Goal: Information Seeking & Learning: Learn about a topic

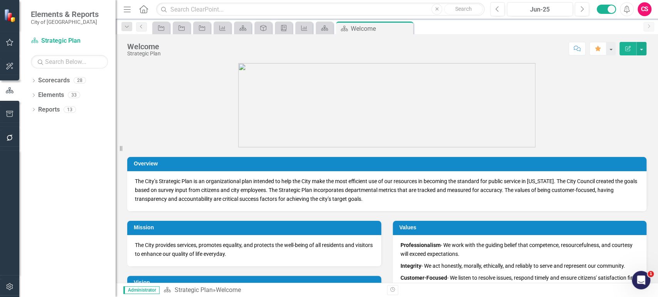
click at [15, 286] on button "button" at bounding box center [9, 287] width 17 height 16
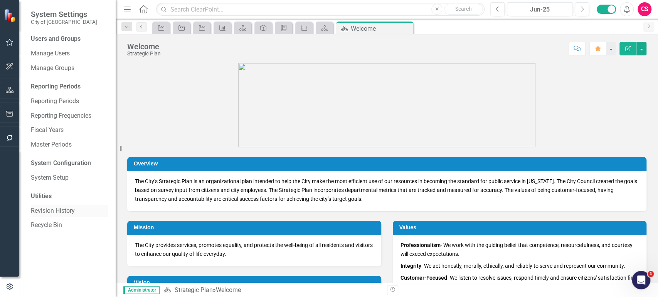
click at [55, 215] on link "Revision History" at bounding box center [69, 211] width 77 height 9
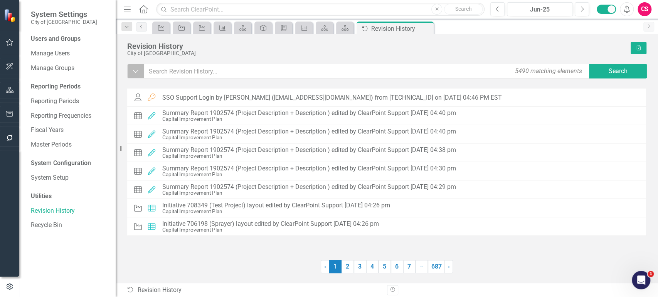
click at [142, 71] on button "Dropdown" at bounding box center [135, 71] width 17 height 15
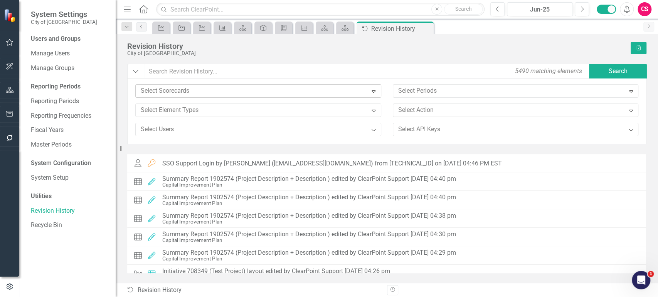
click at [185, 94] on div at bounding box center [253, 91] width 230 height 10
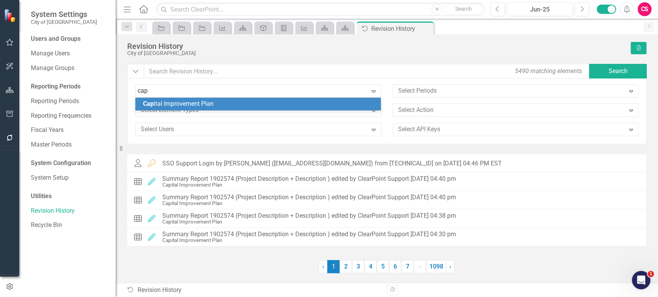
type input "cap"
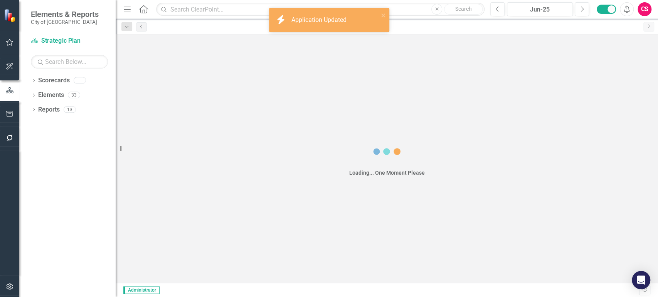
click at [7, 287] on icon "button" at bounding box center [10, 287] width 8 height 6
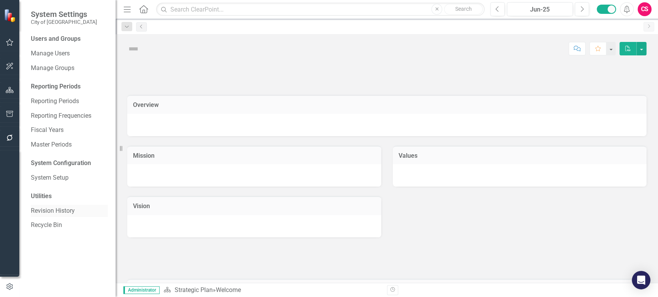
drag, startPoint x: 7, startPoint y: 287, endPoint x: 56, endPoint y: 210, distance: 90.8
click at [56, 210] on link "Revision History" at bounding box center [69, 211] width 77 height 9
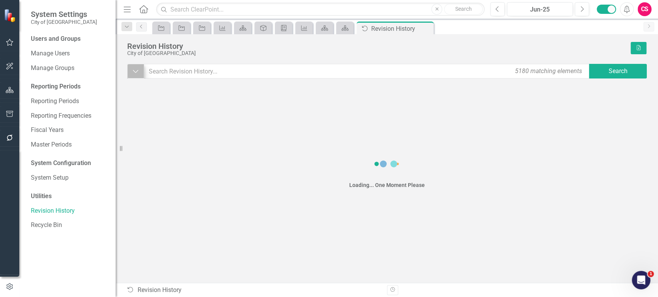
drag, startPoint x: 125, startPoint y: 79, endPoint x: 133, endPoint y: 73, distance: 9.9
click at [125, 79] on div "Revision History City of Goldsboro Excel Dropdown 5180 matching elements Search…" at bounding box center [387, 158] width 542 height 249
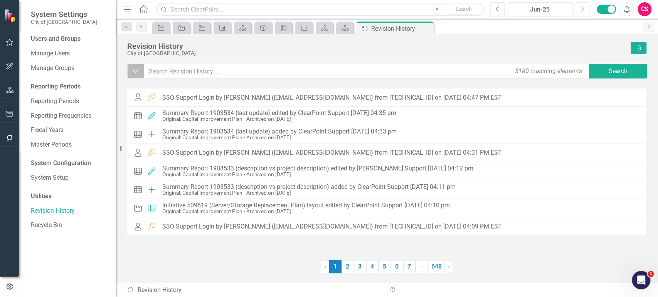
click at [133, 73] on icon "Dropdown" at bounding box center [135, 71] width 7 height 8
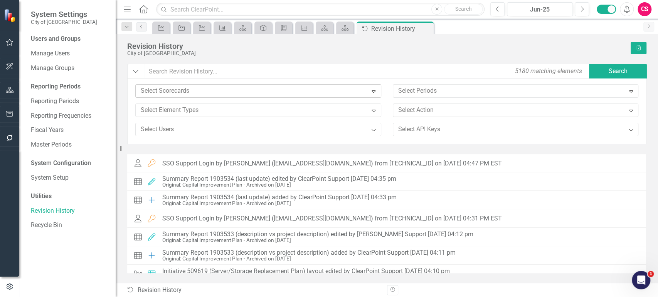
click at [162, 88] on div at bounding box center [253, 91] width 230 height 10
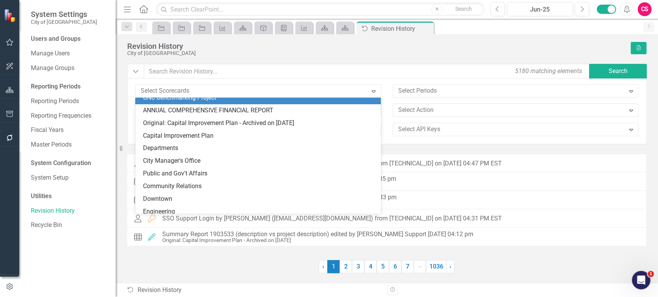
scroll to position [20, 0]
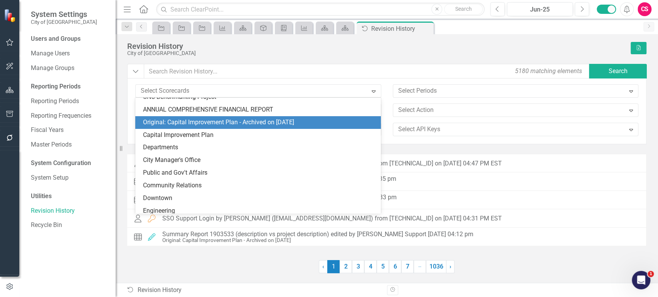
click at [178, 121] on div "Original: Capital Improvement Plan - Archived on 8/7/25" at bounding box center [259, 122] width 233 height 9
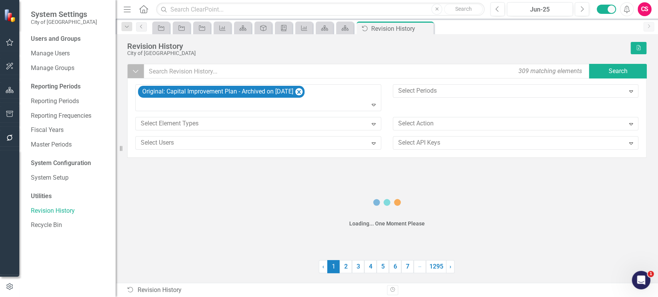
click at [140, 69] on button "Dropdown" at bounding box center [135, 71] width 17 height 15
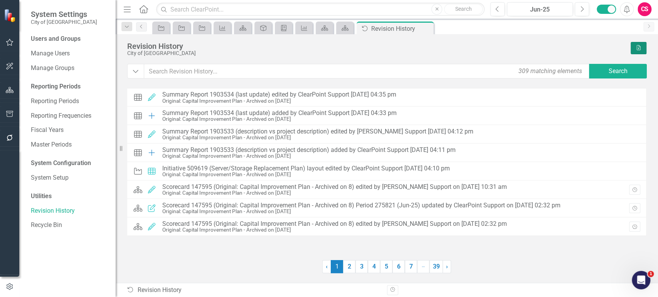
click at [635, 51] on button "Excel" at bounding box center [638, 48] width 16 height 12
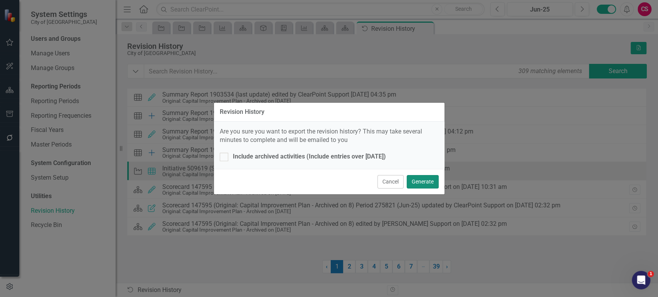
click at [419, 180] on button "Generate" at bounding box center [423, 181] width 32 height 13
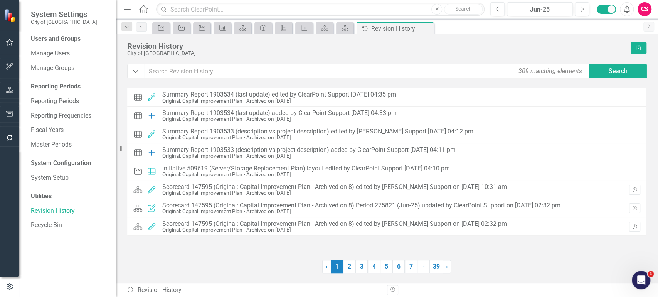
click at [580, 36] on div "Revision History City of Goldsboro Excel Dropdown 309 matching elements Search …" at bounding box center [387, 158] width 542 height 249
click at [623, 8] on icon "Alerts" at bounding box center [626, 9] width 8 height 8
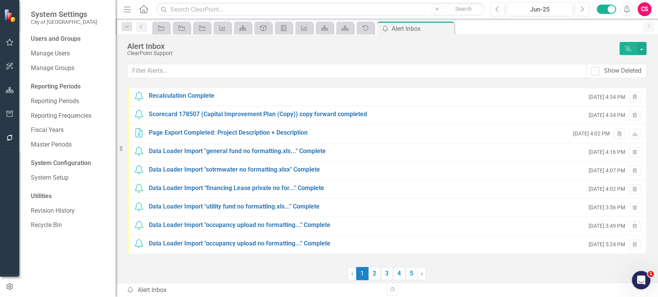
click at [631, 54] on button "Dismiss Alerts" at bounding box center [627, 48] width 17 height 13
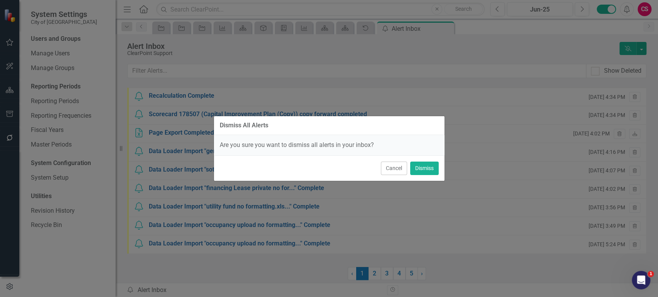
click at [619, 37] on div "Dismiss All Alerts Are you sure you want to dismiss all alerts in your inbox? C…" at bounding box center [329, 148] width 658 height 297
click at [421, 174] on button "Dismiss" at bounding box center [424, 168] width 29 height 13
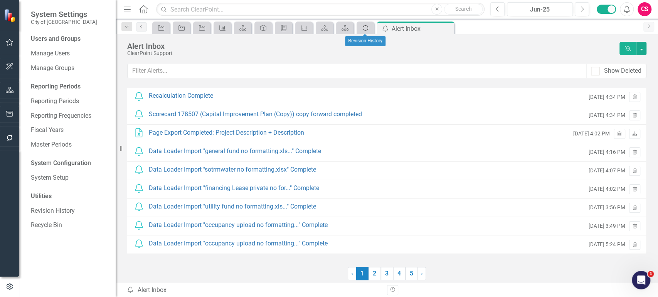
click at [360, 30] on div "Audit Log" at bounding box center [363, 28] width 11 height 10
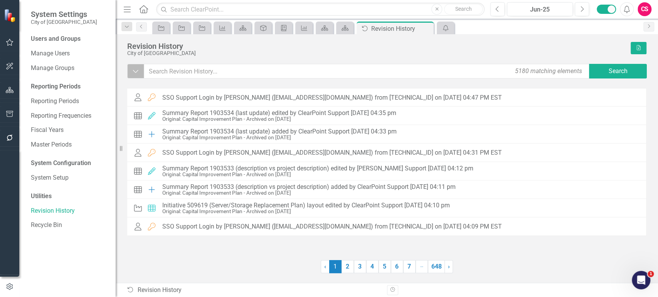
click at [130, 71] on button "Dropdown" at bounding box center [135, 71] width 17 height 15
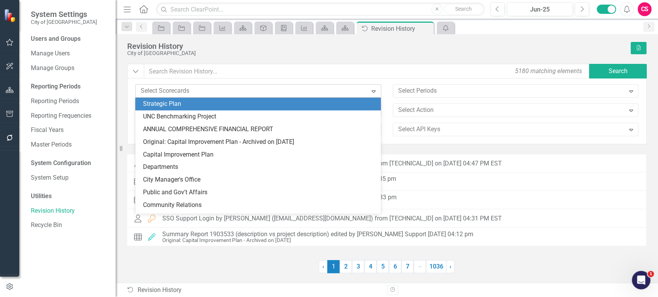
click at [186, 90] on div at bounding box center [253, 91] width 230 height 10
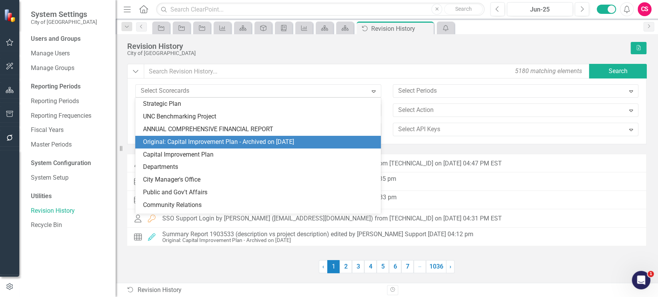
click at [195, 138] on div "Original: Capital Improvement Plan - Archived on [DATE]" at bounding box center [259, 142] width 233 height 9
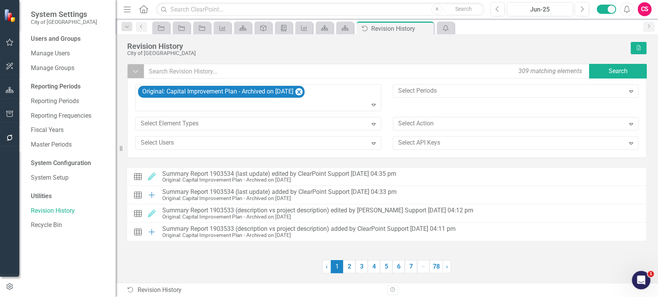
click at [133, 69] on icon "Dropdown" at bounding box center [135, 71] width 7 height 8
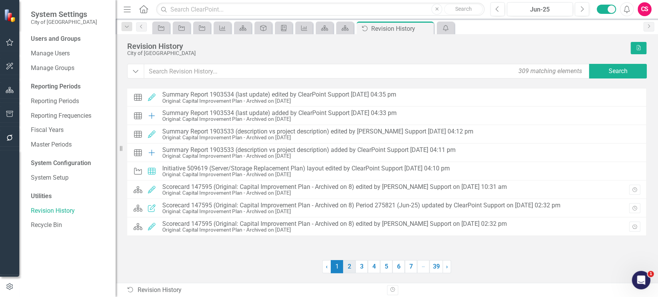
click at [351, 268] on link "2" at bounding box center [349, 266] width 12 height 13
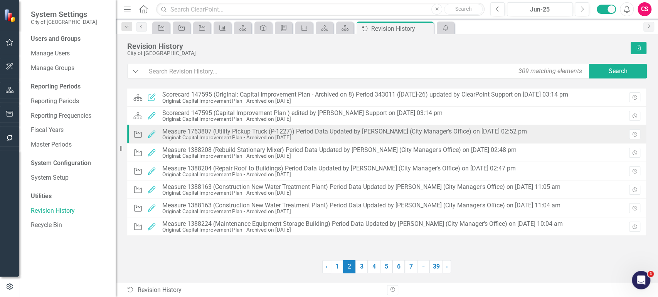
click at [413, 134] on div "Measure 1763807 (Utility Pickup Truck (P-1227)) Period Data Updated by [PERSON_…" at bounding box center [344, 131] width 365 height 7
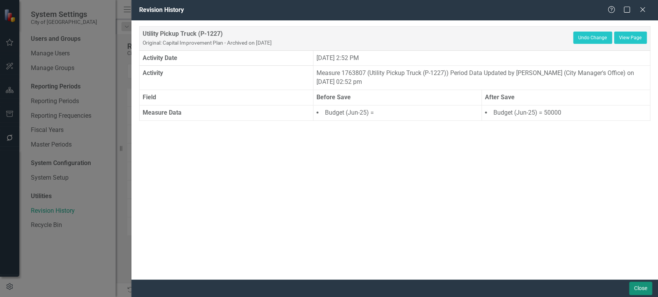
click at [637, 286] on button "Close" at bounding box center [640, 288] width 23 height 13
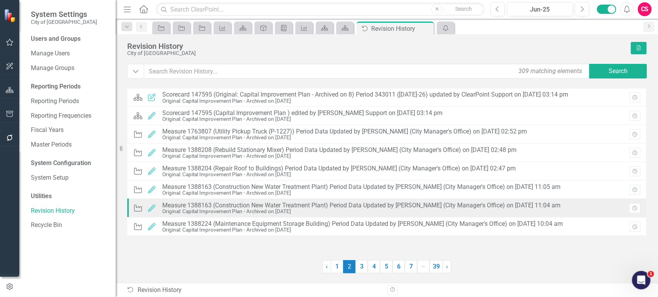
drag, startPoint x: 360, startPoint y: 269, endPoint x: 378, endPoint y: 216, distance: 55.3
click at [360, 268] on link "3" at bounding box center [361, 266] width 12 height 13
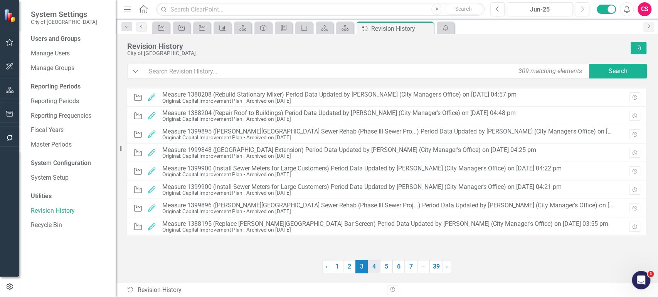
click at [371, 268] on link "4" at bounding box center [374, 266] width 12 height 13
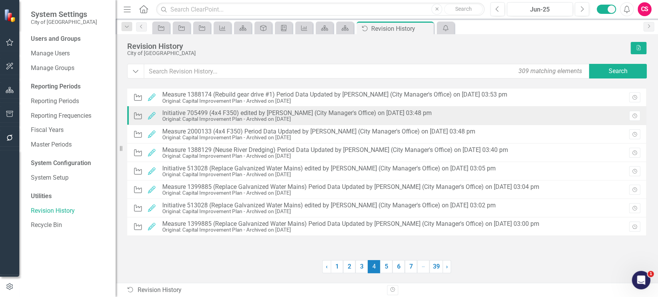
click at [380, 114] on div "Initiative 705499 (4x4 F350) edited by [PERSON_NAME] (City Manager's Office) on…" at bounding box center [296, 113] width 269 height 7
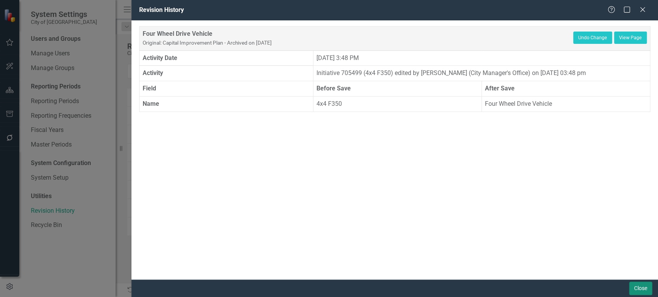
click at [639, 295] on button "Close" at bounding box center [640, 288] width 23 height 13
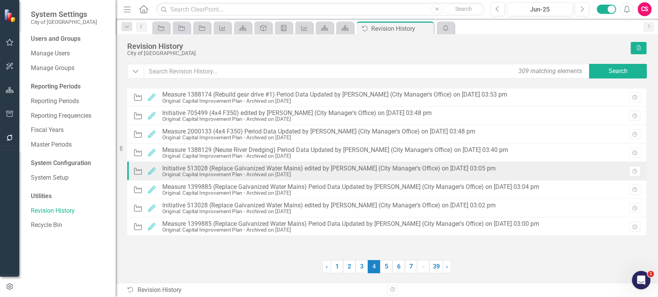
click at [361, 172] on div "Original: Capital Improvement Plan - Archived on [DATE]" at bounding box center [328, 175] width 333 height 6
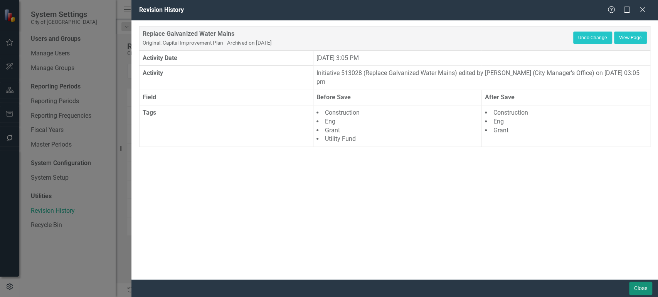
drag, startPoint x: 644, startPoint y: 293, endPoint x: 569, endPoint y: 286, distance: 75.5
click at [645, 293] on button "Close" at bounding box center [640, 288] width 23 height 13
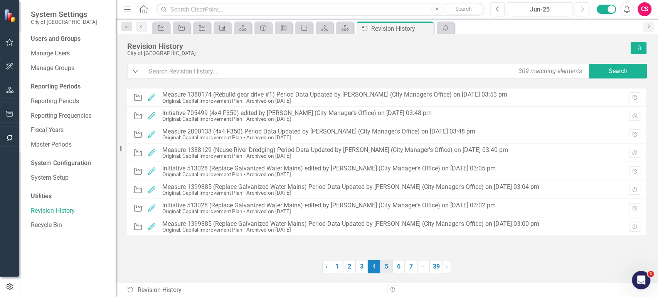
click at [385, 266] on link "5" at bounding box center [386, 266] width 12 height 13
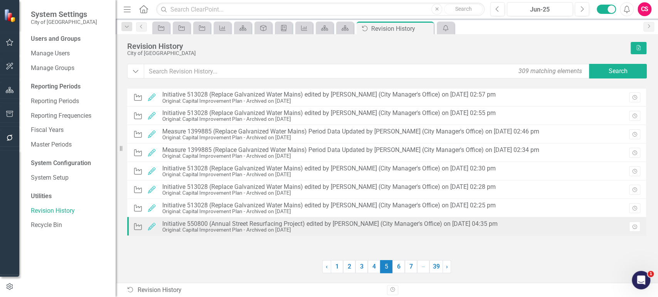
click at [379, 222] on div "Initiative 550800 (Annual Street Resurfacing Project) edited by [PERSON_NAME] (…" at bounding box center [329, 224] width 335 height 7
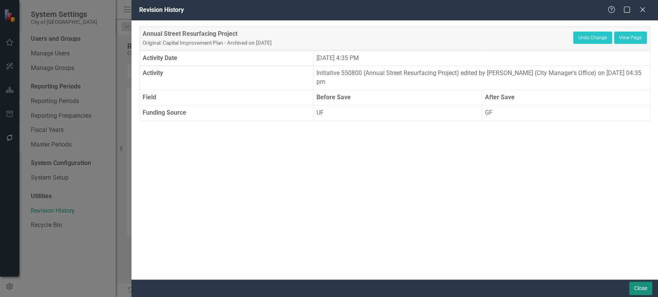
click at [640, 284] on button "Close" at bounding box center [640, 288] width 23 height 13
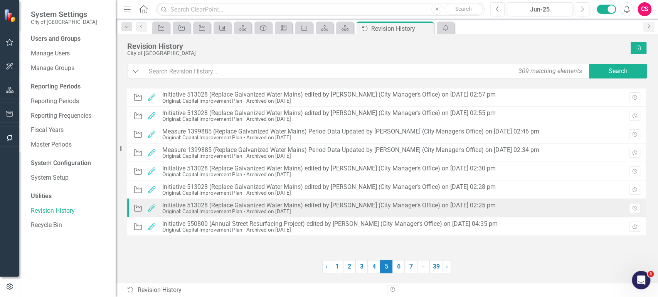
click at [361, 211] on div "Original: Capital Improvement Plan - Archived on [DATE]" at bounding box center [328, 212] width 333 height 6
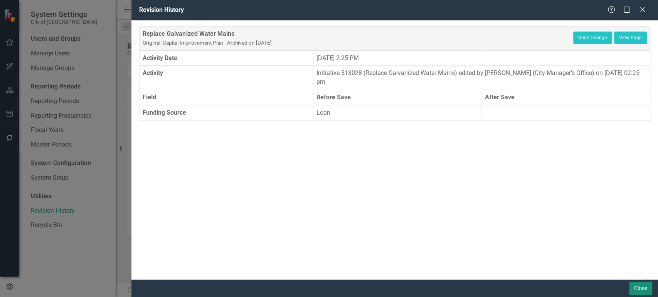
click at [639, 289] on button "Close" at bounding box center [640, 288] width 23 height 13
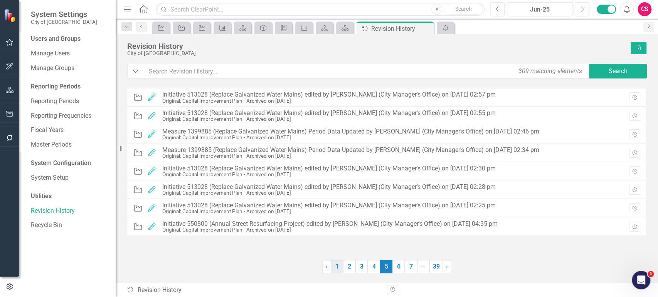
click at [339, 268] on link "1" at bounding box center [337, 266] width 12 height 13
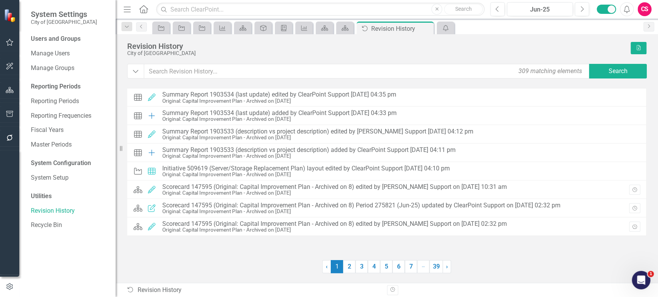
click at [620, 13] on div "Previous Jun-25 Next Alerts CS User Edit Profile Disable Sound Silence Alerts H…" at bounding box center [567, 9] width 171 height 14
click at [624, 12] on icon "Alerts" at bounding box center [626, 9] width 8 height 8
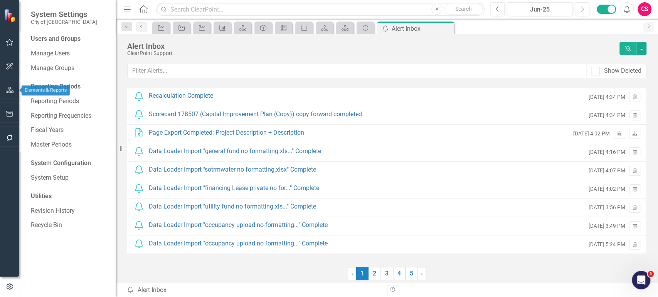
click at [15, 91] on button "button" at bounding box center [9, 90] width 17 height 16
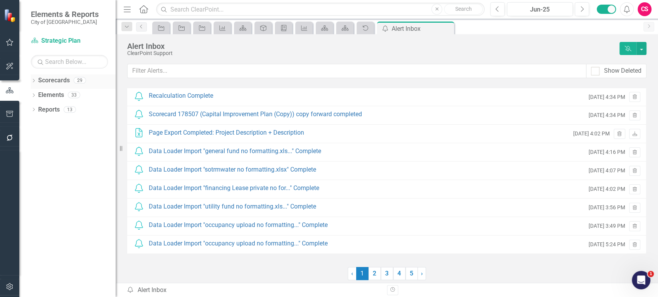
click at [34, 79] on icon "Dropdown" at bounding box center [33, 81] width 5 height 4
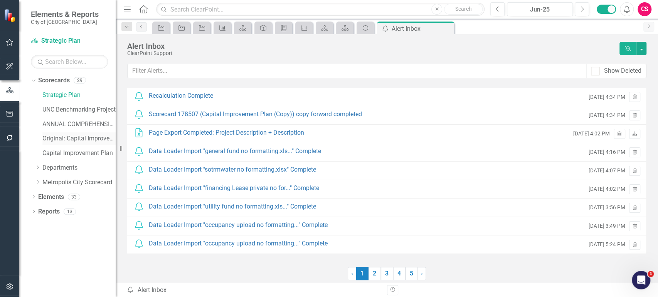
click at [75, 136] on link "Original: Capital Improvement Plan - Archived on [DATE]" at bounding box center [78, 138] width 73 height 9
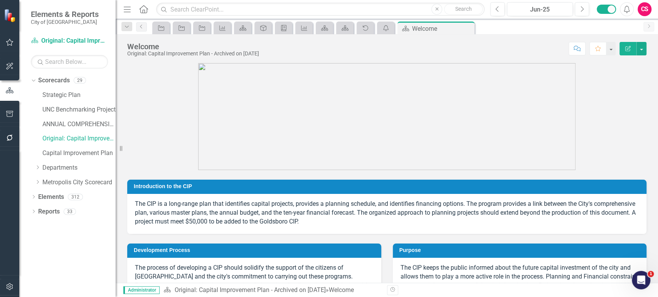
click at [368, 20] on div "Dropdown Search Initiative Project Description + Description Pin Initiative Man…" at bounding box center [387, 26] width 542 height 15
click at [367, 22] on div "Audit Log" at bounding box center [364, 28] width 17 height 13
click at [366, 25] on icon at bounding box center [365, 27] width 5 height 5
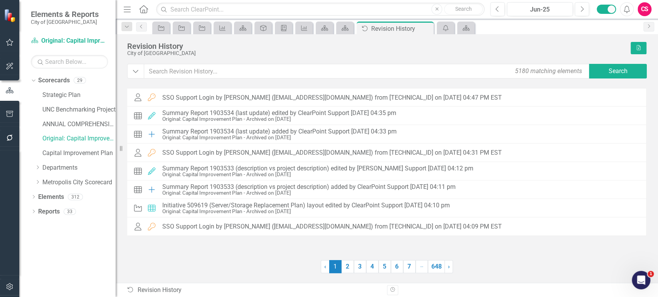
click at [202, 264] on div at bounding box center [223, 266] width 193 height 13
click at [129, 74] on button "Dropdown" at bounding box center [135, 71] width 17 height 15
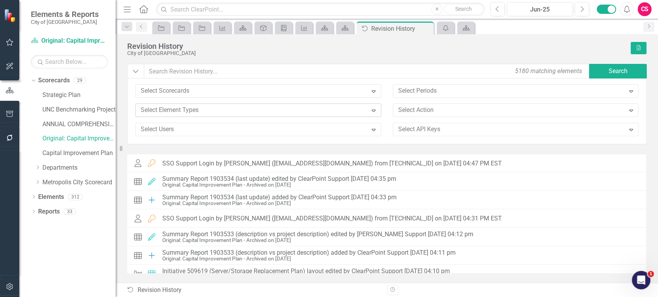
click at [180, 106] on div at bounding box center [253, 110] width 230 height 10
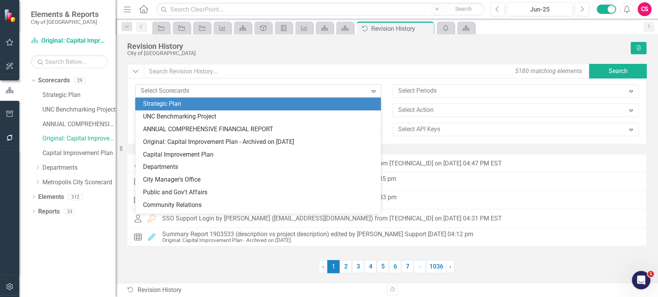
click at [178, 94] on div at bounding box center [253, 91] width 230 height 10
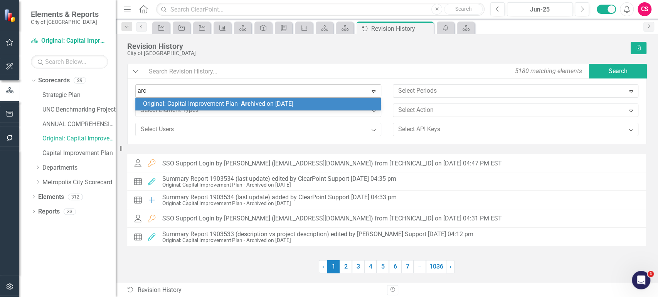
type input "arch"
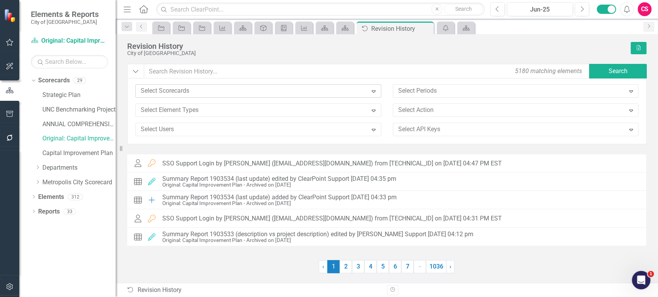
click at [179, 97] on div "Select Scorecards" at bounding box center [252, 91] width 230 height 12
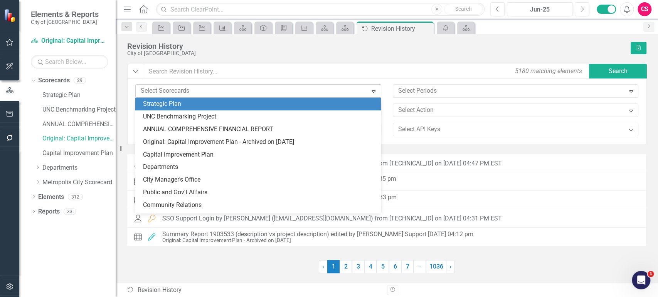
click at [168, 88] on div at bounding box center [253, 91] width 230 height 10
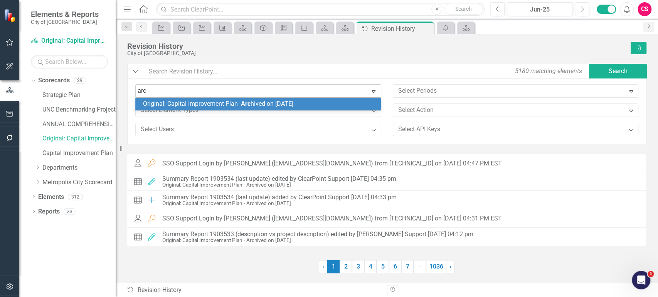
type input "arch"
click at [170, 98] on div "Original: Capital Improvement Plan - Arch ived on [DATE]" at bounding box center [257, 104] width 245 height 13
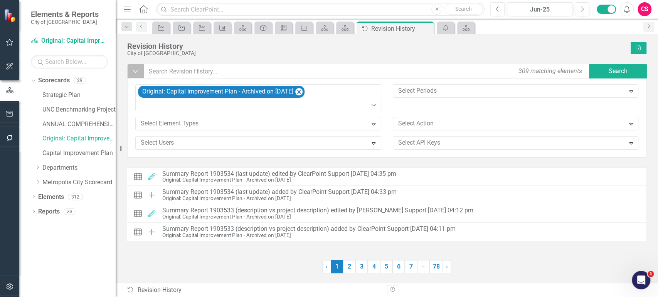
click at [136, 70] on icon "Dropdown" at bounding box center [135, 71] width 7 height 8
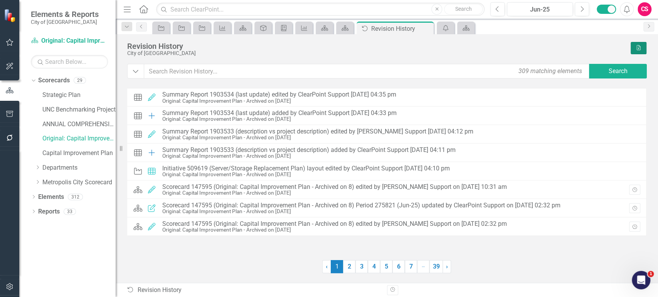
click at [643, 47] on button "Excel" at bounding box center [638, 48] width 16 height 12
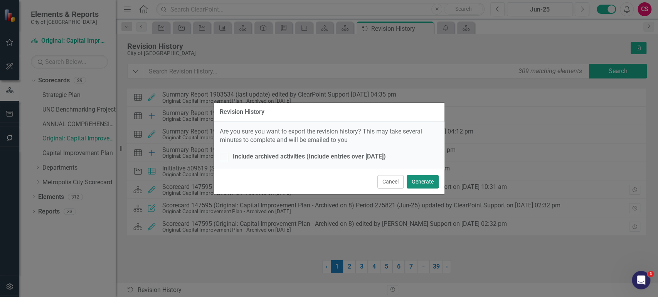
click at [419, 181] on button "Generate" at bounding box center [423, 181] width 32 height 13
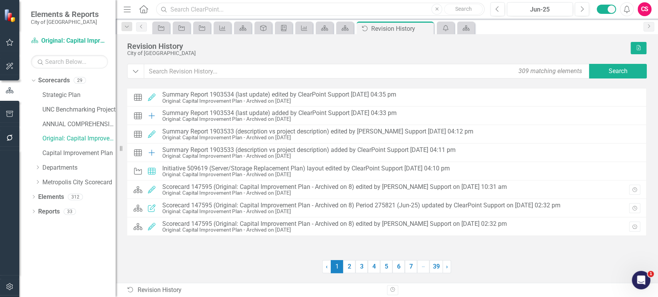
click at [218, 10] on input "text" at bounding box center [320, 9] width 328 height 13
click at [216, 9] on input "in park walkhttps://[DOMAIN_NAME][URL]" at bounding box center [320, 9] width 328 height 13
click at [522, 32] on div "Menu Home Search in park walkhttps://[DOMAIN_NAME][URL] Close Search Previous J…" at bounding box center [387, 148] width 542 height 297
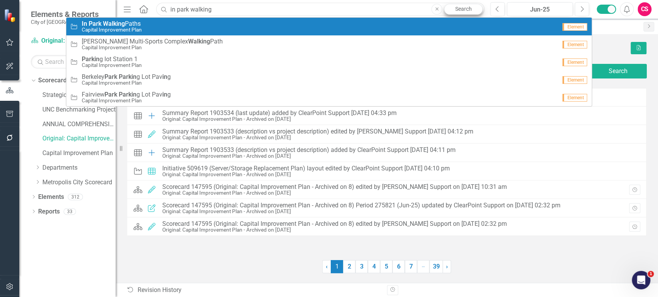
type input "in park walking"
click at [473, 9] on link "Search" at bounding box center [463, 9] width 39 height 11
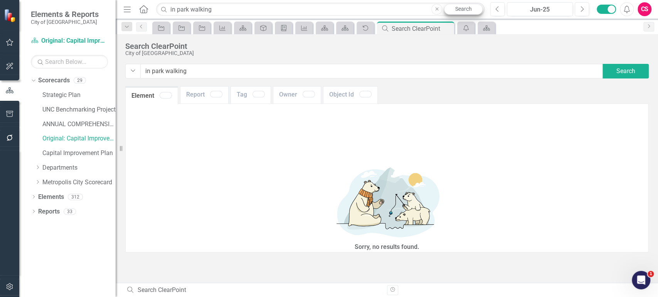
type input "in+park+walking"
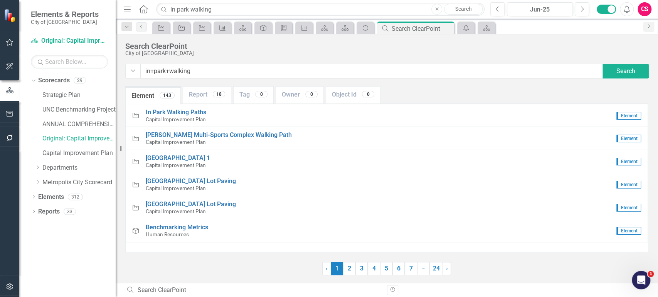
click at [197, 69] on input "in+park+walking" at bounding box center [371, 71] width 463 height 15
click at [5, 289] on button "button" at bounding box center [9, 287] width 17 height 16
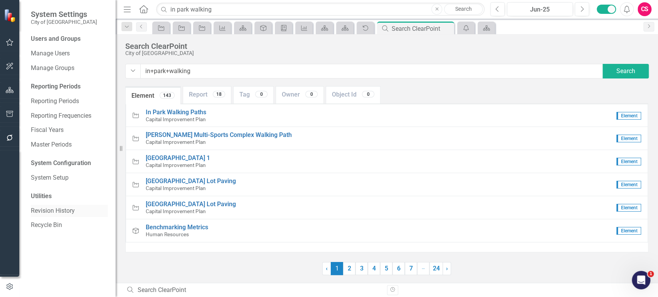
click at [55, 211] on link "Revision History" at bounding box center [69, 211] width 77 height 9
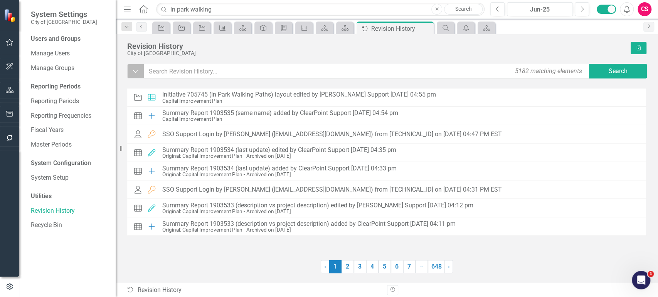
click at [139, 67] on icon "Dropdown" at bounding box center [135, 71] width 7 height 8
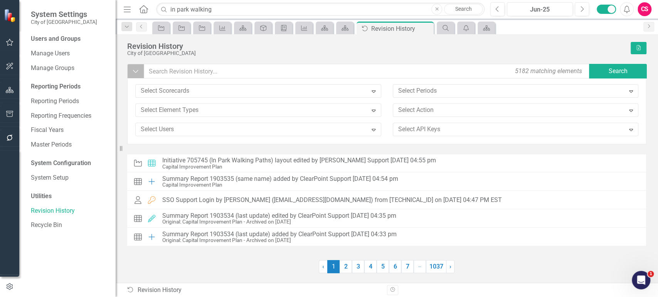
click at [139, 67] on icon "Dropdown" at bounding box center [135, 71] width 7 height 8
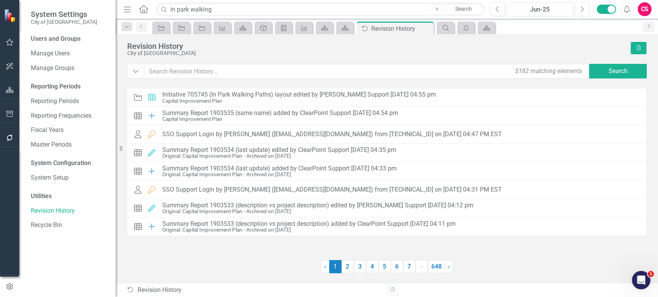
click at [267, 244] on div "Initiative Layout Initiative 705745 (In Park Walking Paths) layout edited by Cl…" at bounding box center [386, 169] width 519 height 163
click at [626, 12] on icon "Alerts" at bounding box center [626, 9] width 8 height 8
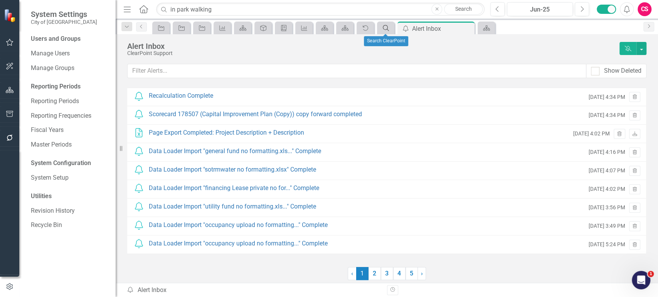
click at [384, 31] on div "Search" at bounding box center [384, 28] width 11 height 10
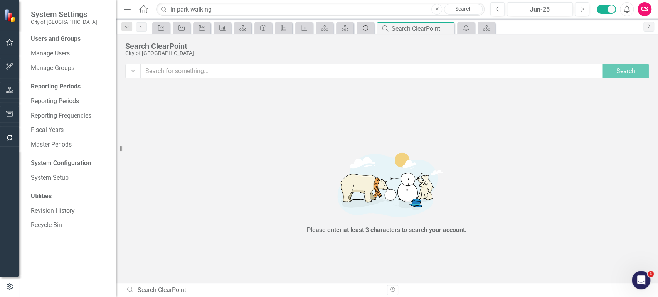
click at [364, 30] on icon "Audit Log" at bounding box center [365, 28] width 8 height 6
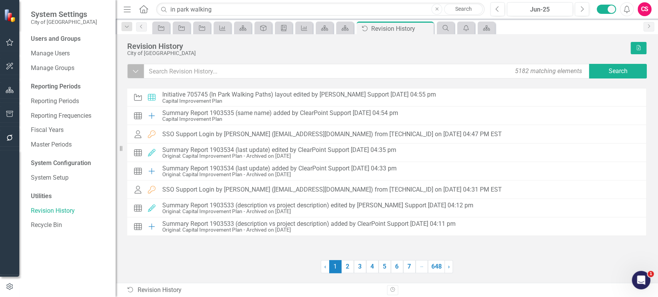
click at [132, 66] on button "Dropdown" at bounding box center [135, 71] width 17 height 15
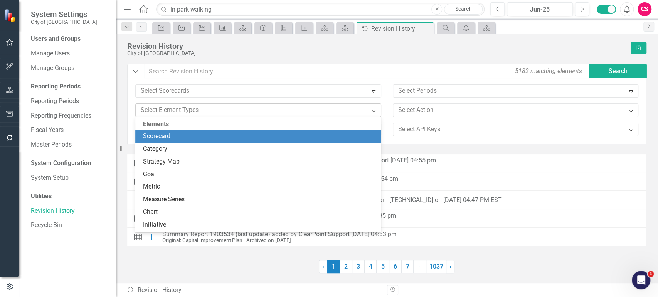
click at [194, 109] on div at bounding box center [253, 110] width 230 height 10
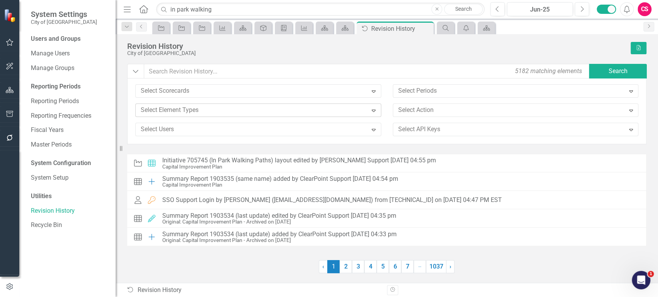
click at [194, 109] on div at bounding box center [253, 110] width 230 height 10
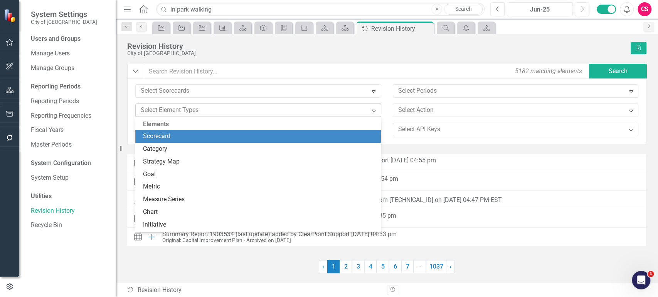
click at [194, 109] on div at bounding box center [253, 110] width 230 height 10
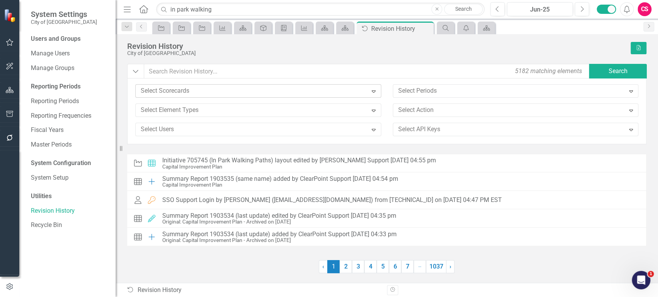
click at [188, 94] on div at bounding box center [253, 91] width 230 height 10
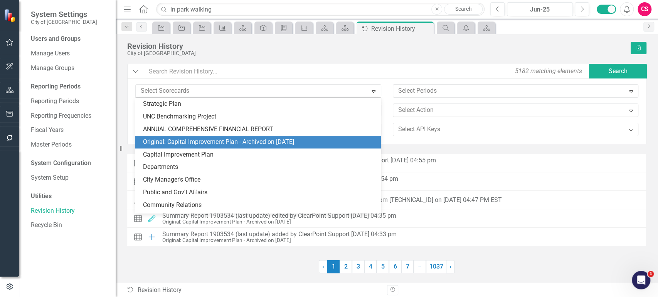
click at [191, 138] on div "Original: Capital Improvement Plan - Archived on [DATE]" at bounding box center [259, 142] width 233 height 9
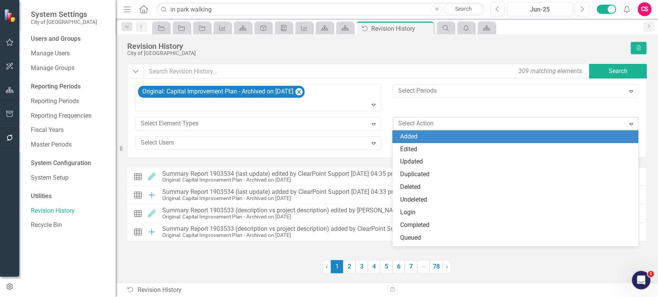
click at [413, 124] on div at bounding box center [510, 124] width 230 height 10
click at [293, 137] on div "Select Users" at bounding box center [252, 143] width 230 height 12
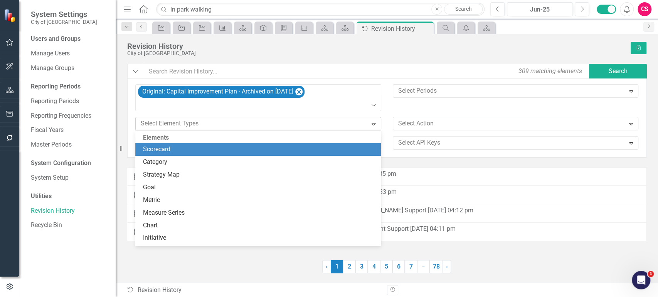
click at [285, 124] on div at bounding box center [253, 124] width 230 height 10
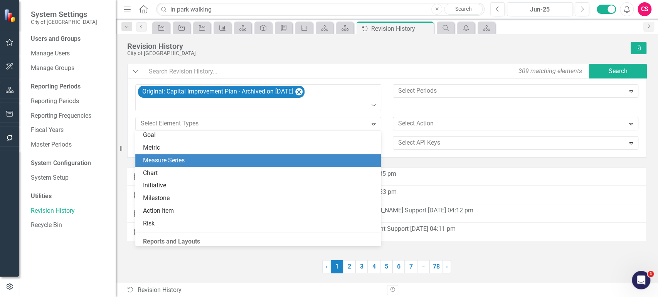
scroll to position [58, 0]
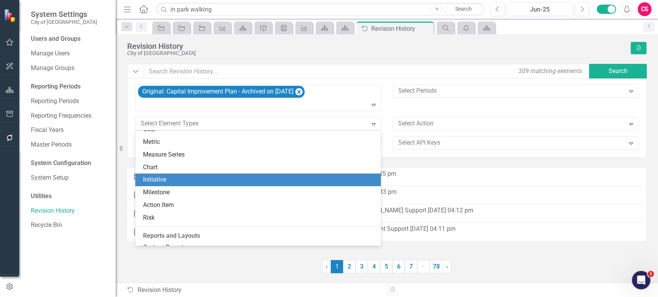
click at [217, 181] on div "Initiative" at bounding box center [259, 180] width 233 height 9
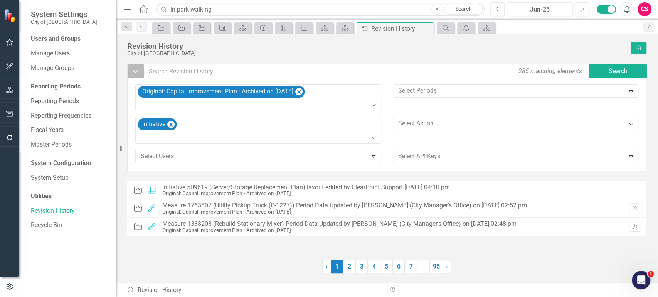
click at [137, 71] on icon "Dropdown" at bounding box center [135, 71] width 7 height 8
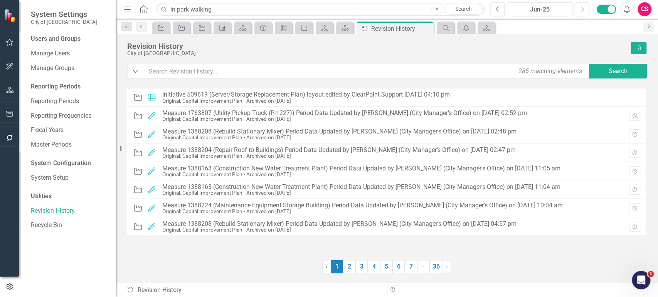
click at [276, 243] on div "Initiative Layout Initiative 509619 (Server/Storage Replacement Plan) layout ed…" at bounding box center [386, 169] width 519 height 163
click at [635, 53] on button "Excel" at bounding box center [638, 48] width 16 height 12
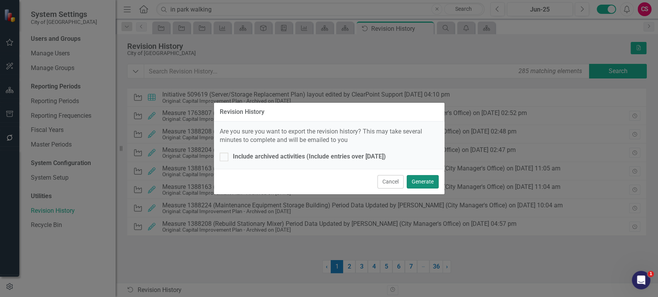
click at [426, 181] on button "Generate" at bounding box center [423, 181] width 32 height 13
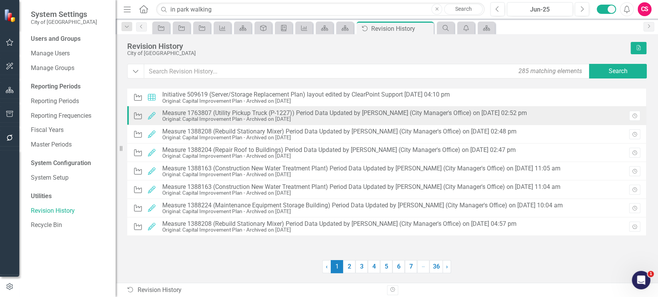
click at [397, 118] on div "Original: Capital Improvement Plan - Archived on [DATE]" at bounding box center [344, 119] width 365 height 6
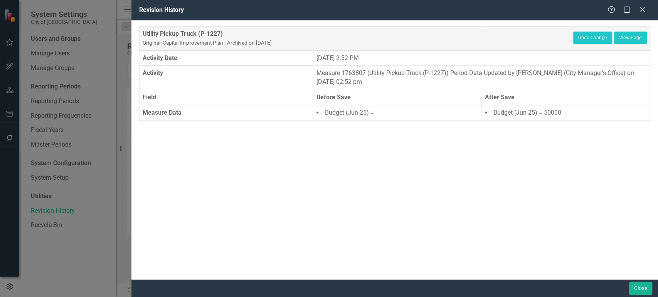
click at [363, 113] on li "Budget (Jun-25) =" at bounding box center [397, 113] width 162 height 9
click at [553, 114] on li "Budget (Jun-25) = 50000" at bounding box center [566, 113] width 162 height 9
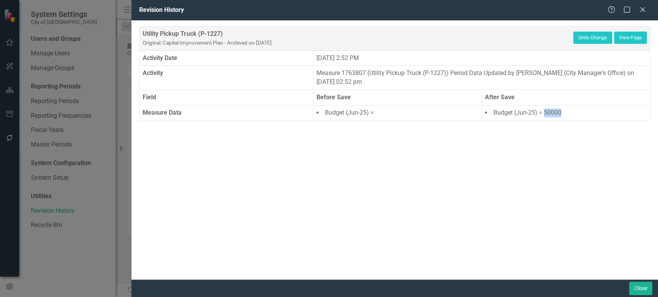
click at [544, 114] on li "Budget (Jun-25) = 50000" at bounding box center [566, 113] width 162 height 9
click at [653, 286] on div "Close" at bounding box center [394, 289] width 526 height 18
click at [645, 289] on button "Close" at bounding box center [640, 288] width 23 height 13
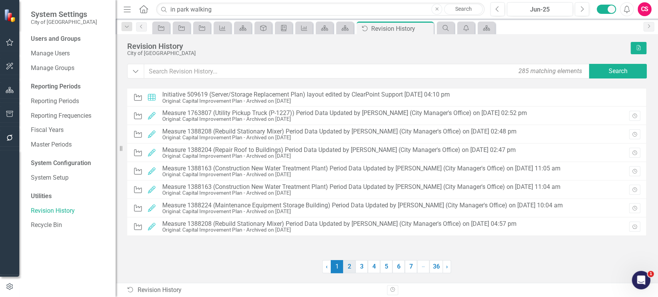
click at [348, 269] on link "2" at bounding box center [349, 266] width 12 height 13
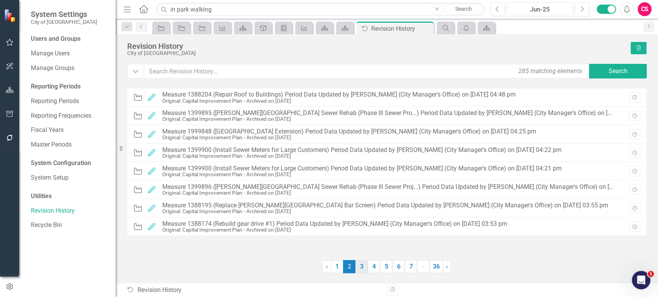
click at [365, 265] on link "3" at bounding box center [361, 266] width 12 height 13
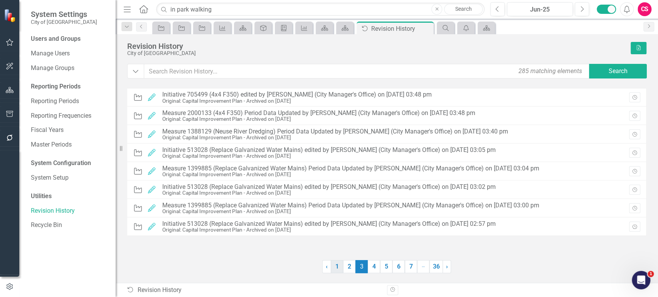
click at [339, 268] on link "1" at bounding box center [337, 266] width 12 height 13
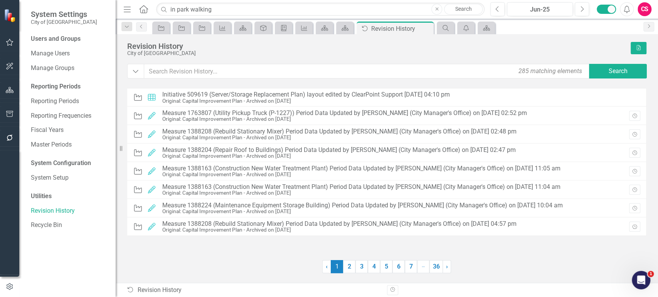
click at [273, 259] on div "Initiative Layout Initiative 509619 (Server/Storage Replacement Plan) layout ed…" at bounding box center [386, 180] width 519 height 185
click at [346, 268] on link "2" at bounding box center [349, 266] width 12 height 13
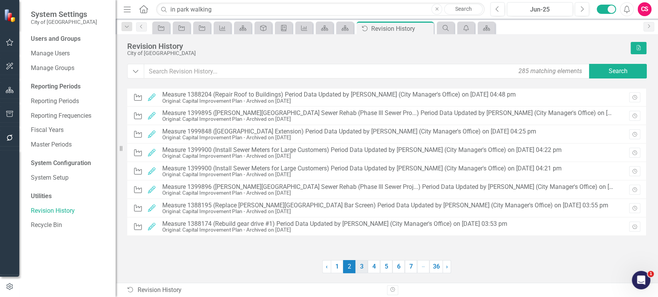
click at [366, 265] on link "3" at bounding box center [361, 266] width 12 height 13
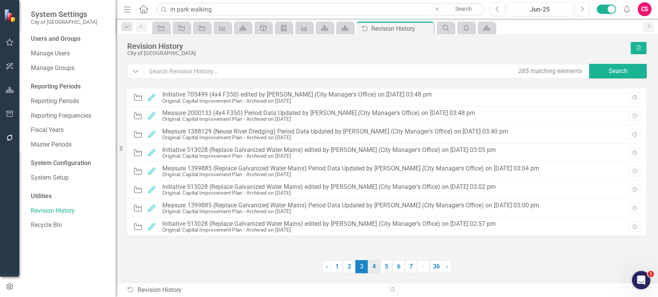
click at [375, 269] on link "4" at bounding box center [374, 266] width 12 height 13
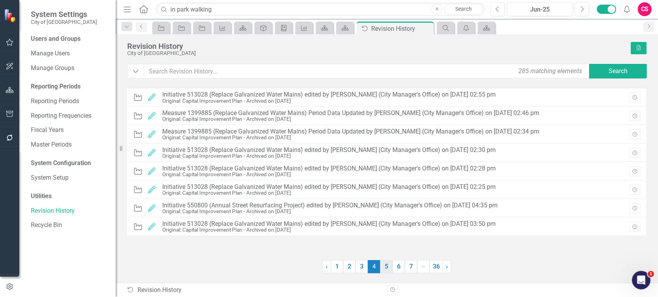
click at [387, 270] on link "5" at bounding box center [386, 266] width 12 height 13
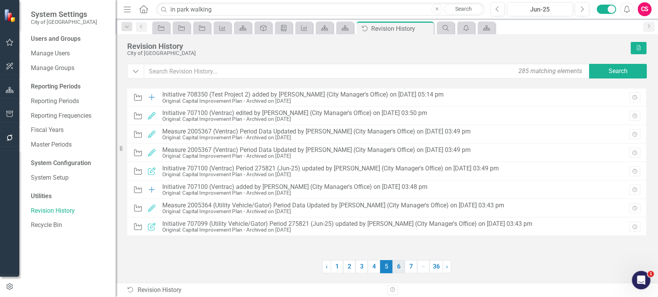
click at [395, 269] on link "6" at bounding box center [398, 266] width 12 height 13
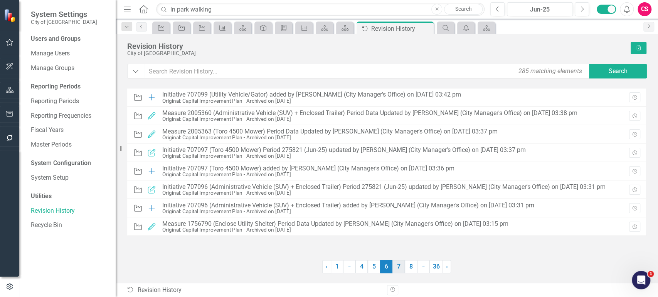
click at [399, 268] on link "7" at bounding box center [398, 266] width 12 height 13
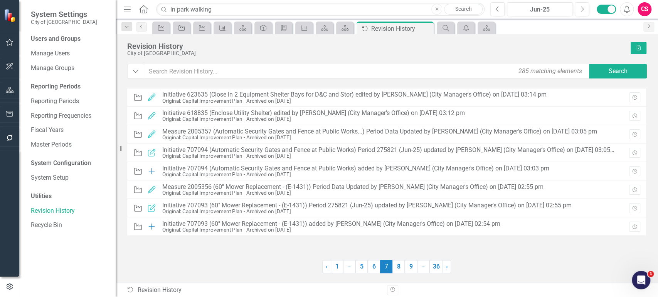
click at [399, 268] on link "8" at bounding box center [398, 266] width 12 height 13
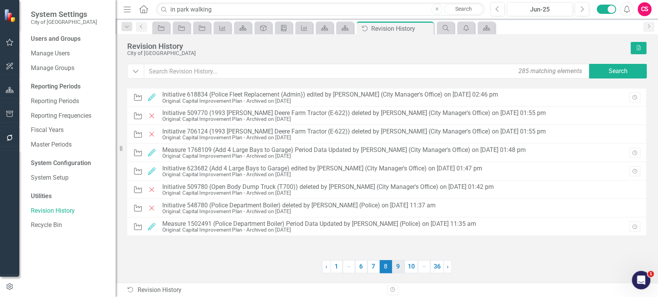
click at [398, 268] on link "9" at bounding box center [398, 266] width 12 height 13
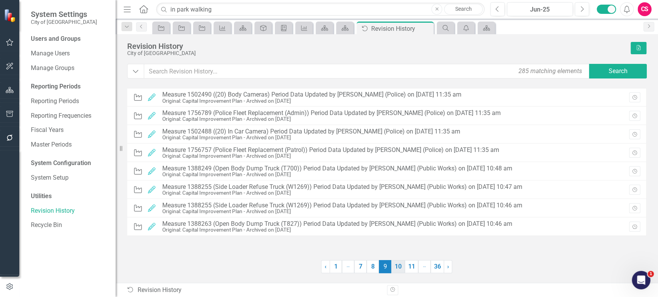
click at [399, 267] on link "10" at bounding box center [397, 266] width 13 height 13
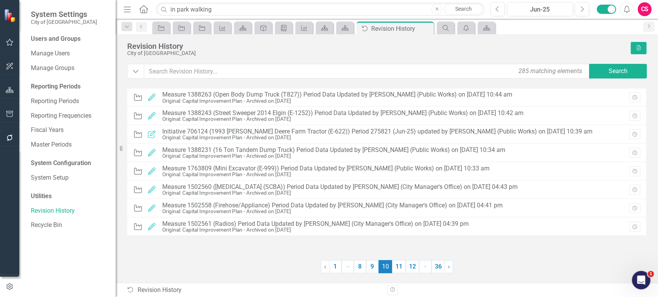
click at [399, 267] on link "11" at bounding box center [398, 266] width 13 height 13
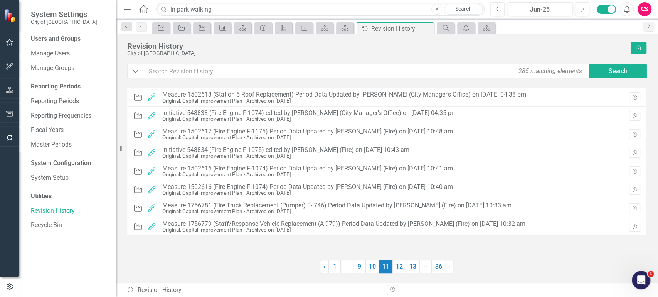
click at [399, 267] on link "12" at bounding box center [398, 266] width 13 height 13
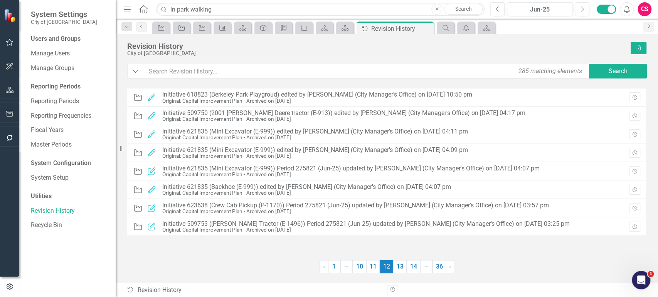
click at [399, 267] on link "13" at bounding box center [399, 266] width 13 height 13
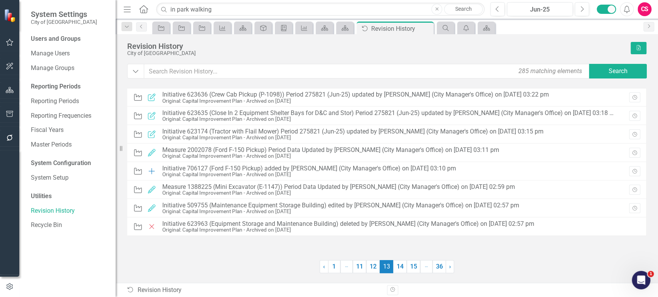
click at [399, 267] on link "14" at bounding box center [399, 266] width 13 height 13
click at [399, 267] on link "15" at bounding box center [399, 266] width 13 height 13
click at [399, 267] on link "16" at bounding box center [399, 266] width 13 height 13
click at [399, 267] on link "17" at bounding box center [399, 266] width 13 height 13
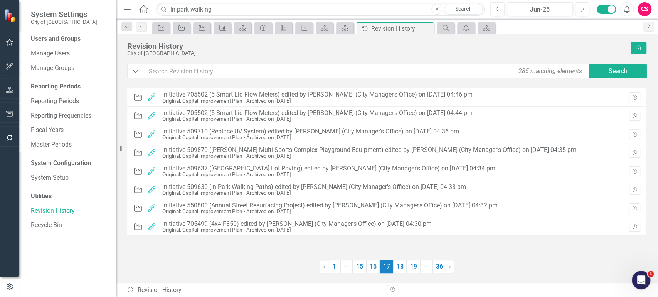
click at [399, 267] on link "18" at bounding box center [399, 266] width 13 height 13
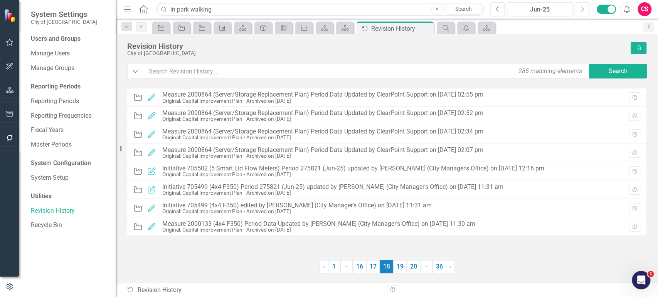
click at [148, 269] on div at bounding box center [223, 266] width 192 height 13
click at [336, 273] on link "1" at bounding box center [334, 266] width 12 height 13
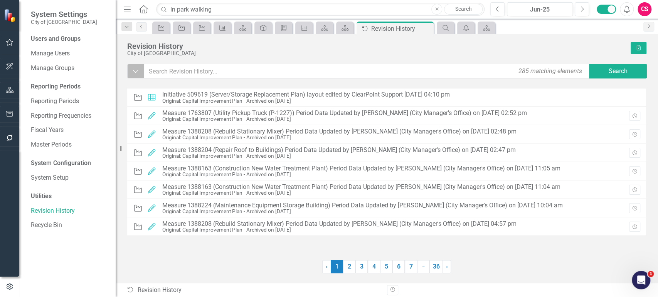
click at [133, 76] on button "Dropdown" at bounding box center [135, 71] width 17 height 15
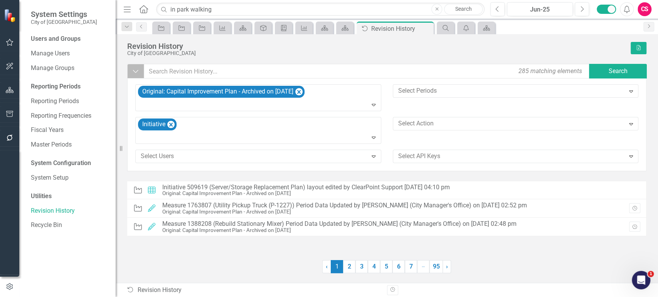
click at [139, 73] on button "Dropdown" at bounding box center [135, 71] width 17 height 15
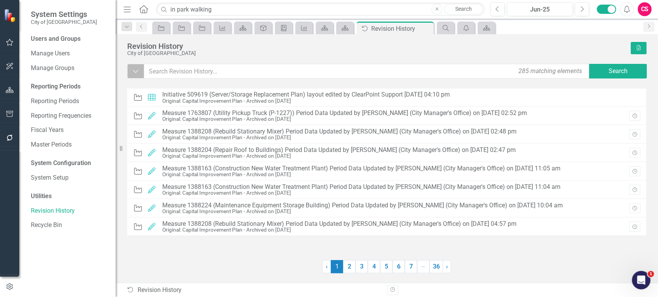
click at [133, 74] on icon "Dropdown" at bounding box center [135, 71] width 7 height 8
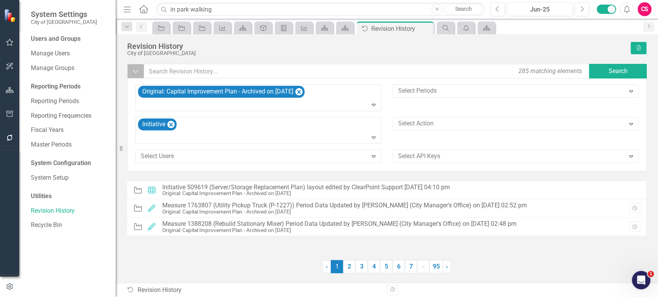
click at [130, 68] on button "Dropdown" at bounding box center [135, 71] width 17 height 15
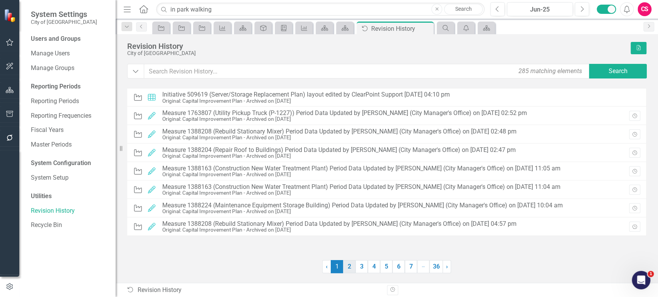
click at [349, 264] on link "2" at bounding box center [349, 266] width 12 height 13
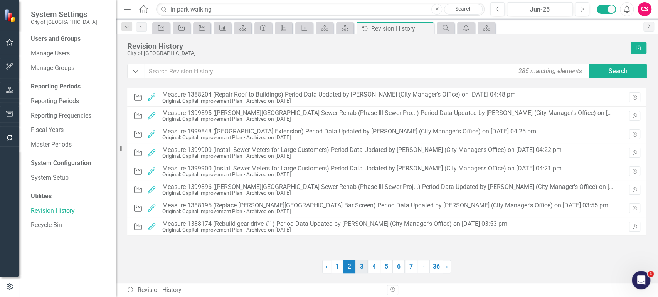
click at [361, 264] on link "3" at bounding box center [361, 266] width 12 height 13
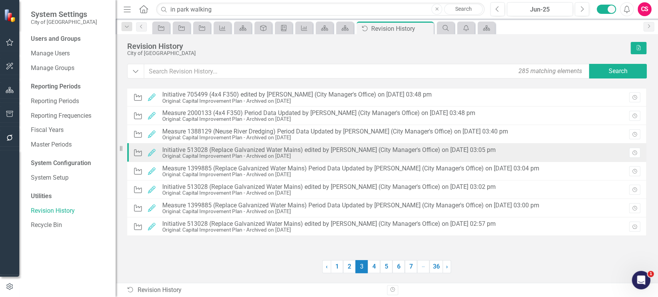
click at [326, 148] on div "Initiative 513028 (Replace Galvanized Water Mains) edited by [PERSON_NAME] (Cit…" at bounding box center [328, 150] width 333 height 7
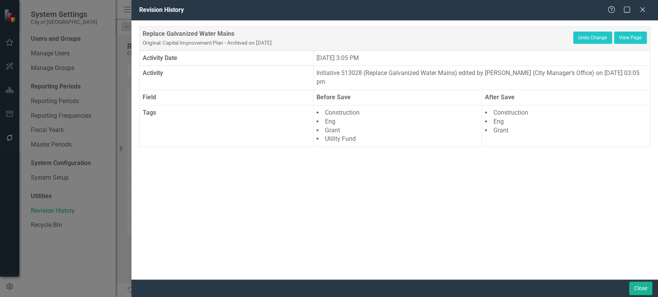
click at [644, 296] on div "Close" at bounding box center [394, 289] width 526 height 18
click at [630, 287] on button "Close" at bounding box center [640, 288] width 23 height 13
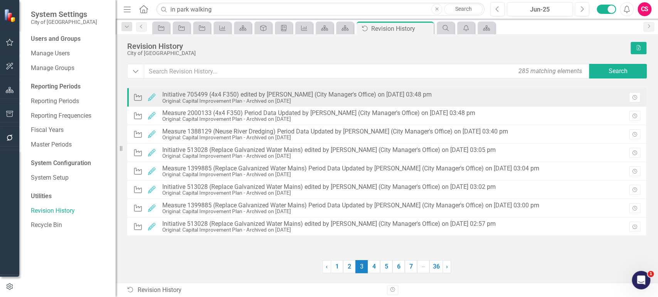
click at [292, 99] on div "Original: Capital Improvement Plan - Archived on [DATE]" at bounding box center [296, 101] width 269 height 6
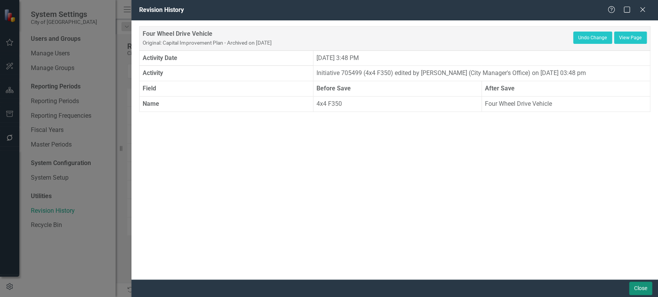
drag, startPoint x: 636, startPoint y: 285, endPoint x: 482, endPoint y: 117, distance: 227.4
click at [482, 117] on div "Revision History Help Maximize Close Four Wheel Drive Vehicle Original: Capital…" at bounding box center [394, 148] width 526 height 297
click at [641, 287] on button "Close" at bounding box center [640, 288] width 23 height 13
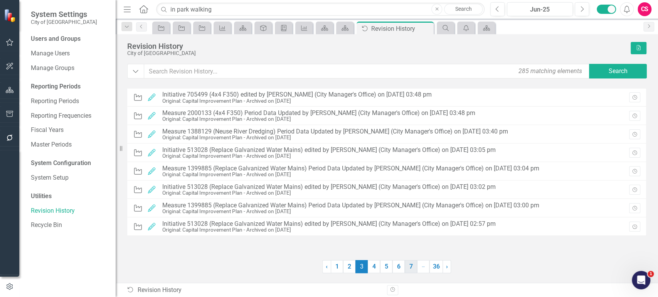
click at [407, 269] on link "7" at bounding box center [411, 266] width 12 height 13
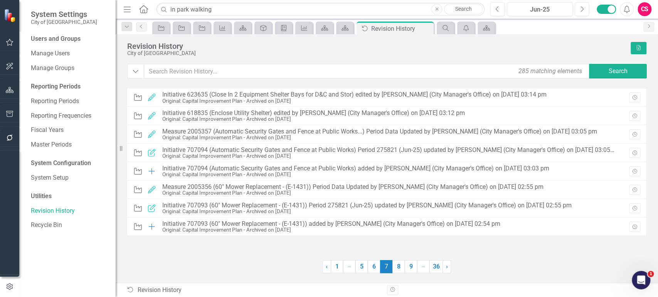
click at [407, 269] on link "9" at bounding box center [411, 266] width 12 height 13
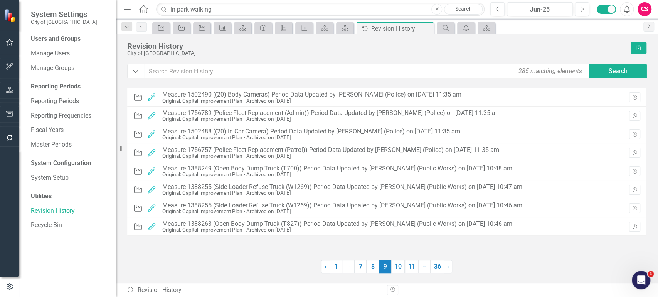
click at [407, 269] on link "11" at bounding box center [411, 266] width 13 height 13
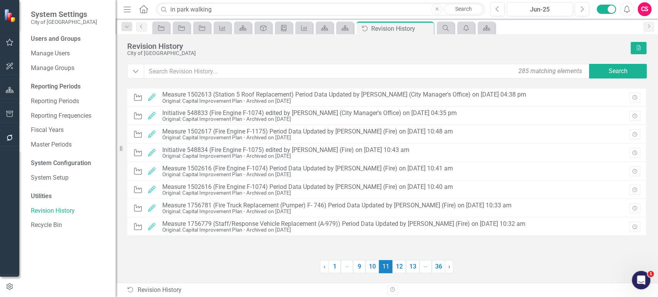
click at [407, 269] on link "13" at bounding box center [412, 266] width 13 height 13
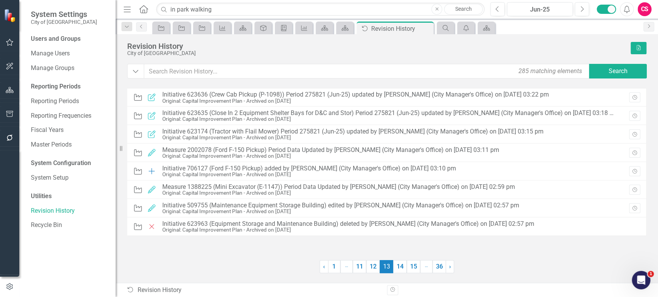
click at [407, 269] on link "15" at bounding box center [413, 266] width 13 height 13
click at [401, 268] on link "16" at bounding box center [399, 266] width 13 height 13
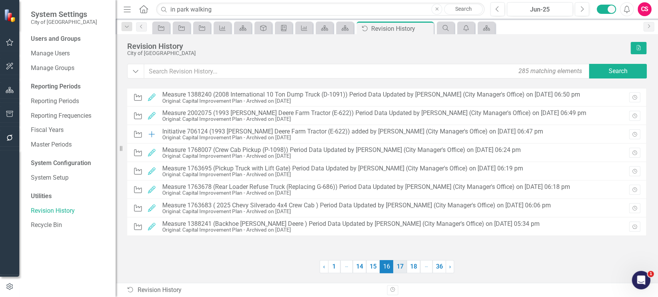
click at [404, 267] on link "17" at bounding box center [399, 266] width 13 height 13
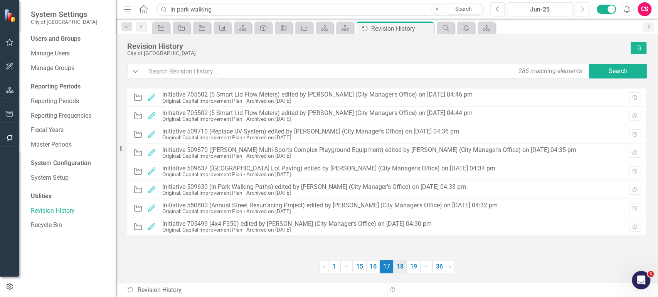
click at [400, 270] on link "18" at bounding box center [399, 266] width 13 height 13
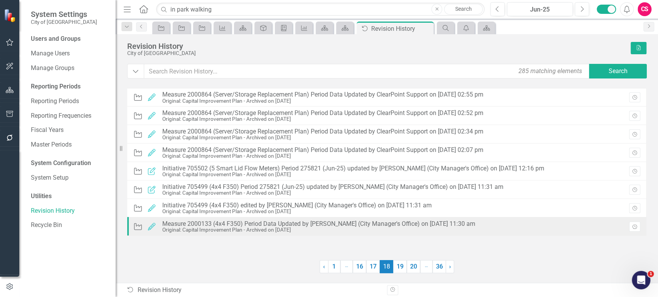
click at [397, 227] on div "Measure 2000133 (4x4 F350) Period Data Updated by [PERSON_NAME] (City Manager's…" at bounding box center [318, 224] width 313 height 7
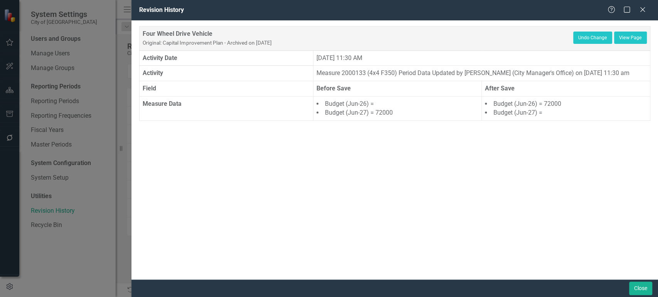
click at [376, 118] on li "Budget (Jun-27) = 72000" at bounding box center [397, 113] width 162 height 9
click at [560, 109] on li "Budget (Jun-26) = 72000" at bounding box center [566, 104] width 162 height 9
click at [346, 61] on td "[DATE] 11:30 AM" at bounding box center [481, 57] width 337 height 15
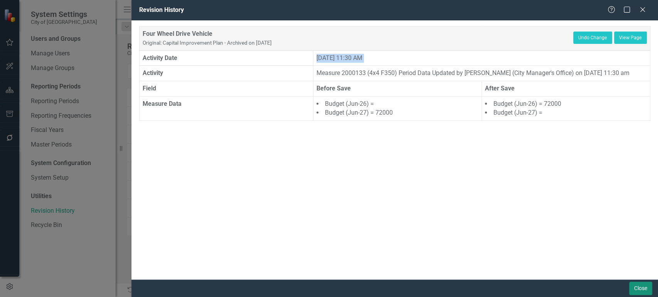
click at [633, 290] on button "Close" at bounding box center [640, 288] width 23 height 13
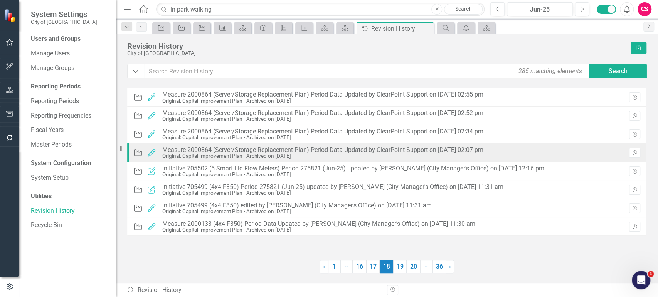
click at [407, 152] on div "Measure 2000864 (Server/Storage Replacement Plan) Period Data Updated by ClearP…" at bounding box center [322, 150] width 321 height 7
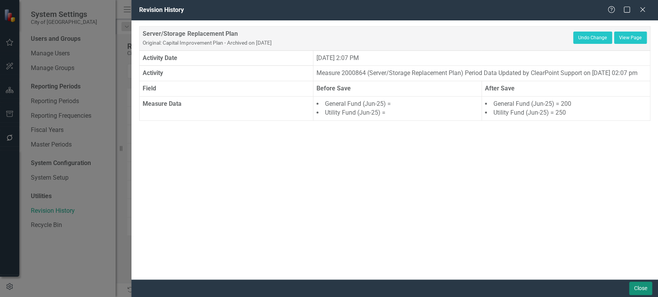
click at [639, 287] on button "Close" at bounding box center [640, 288] width 23 height 13
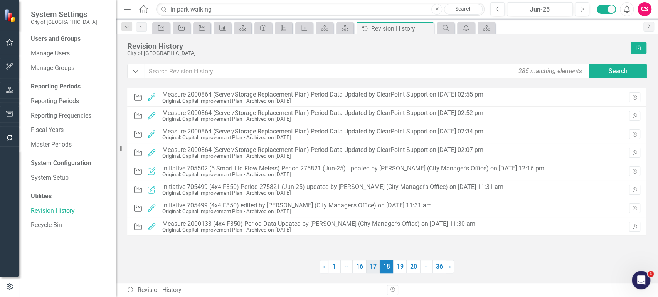
click at [367, 270] on link "17" at bounding box center [372, 266] width 13 height 13
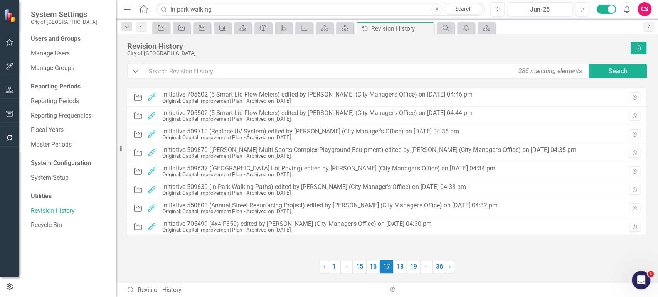
click at [248, 269] on div at bounding box center [223, 266] width 192 height 13
click at [335, 264] on link "1" at bounding box center [334, 266] width 12 height 13
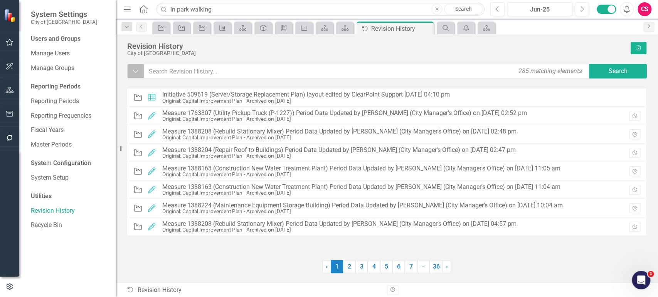
click at [129, 71] on button "Dropdown" at bounding box center [135, 71] width 17 height 15
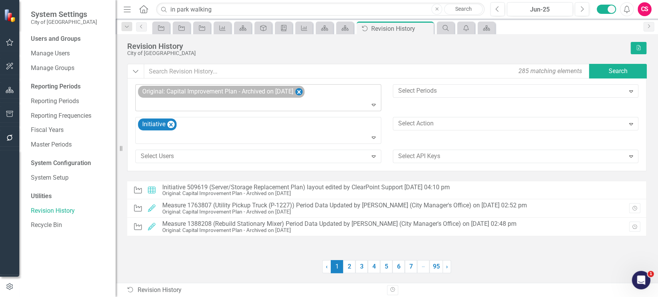
click at [300, 93] on icon "Remove Original: Capital Improvement Plan - Archived on 8/7/25" at bounding box center [298, 92] width 7 height 10
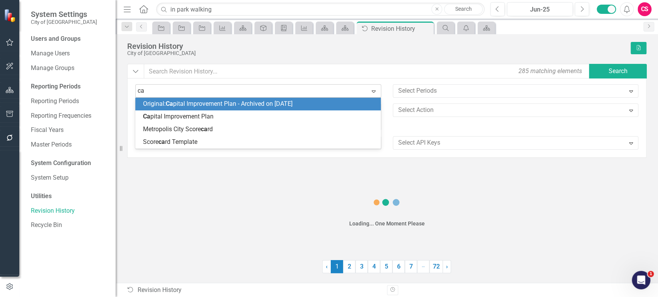
type input "cap"
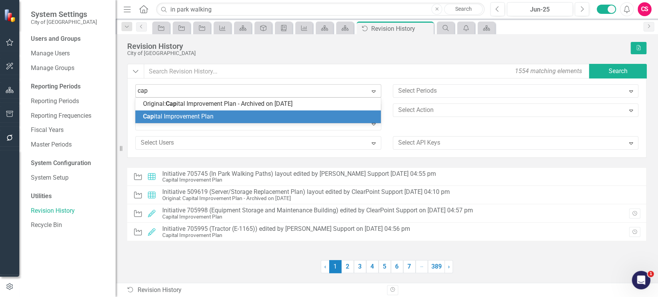
click at [247, 118] on div "Cap ital Improvement Plan" at bounding box center [259, 117] width 233 height 9
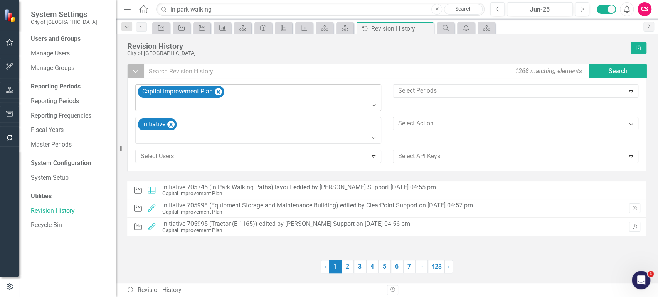
click at [134, 71] on icon "button" at bounding box center [135, 71] width 5 height 3
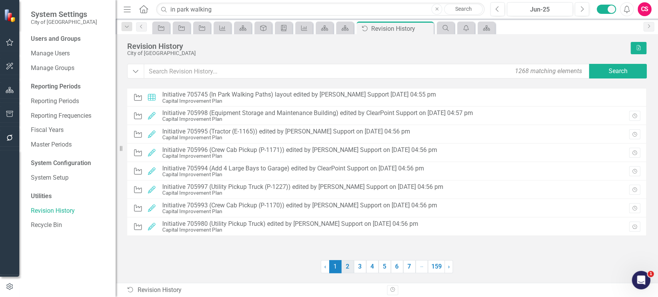
click at [346, 269] on link "2" at bounding box center [347, 266] width 12 height 13
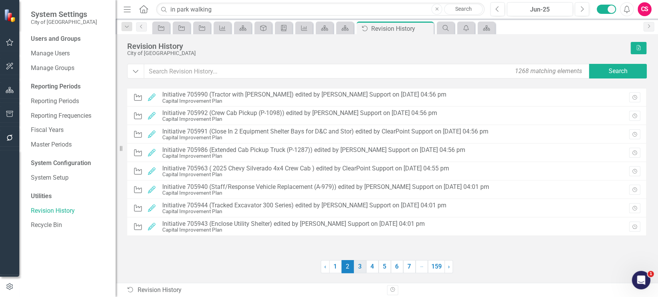
click at [363, 268] on link "3" at bounding box center [360, 266] width 12 height 13
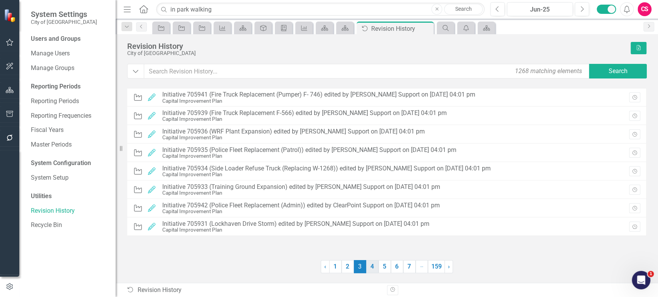
click at [373, 268] on link "4" at bounding box center [372, 266] width 12 height 13
click at [382, 269] on link "5" at bounding box center [384, 266] width 12 height 13
click at [395, 267] on link "6" at bounding box center [397, 266] width 12 height 13
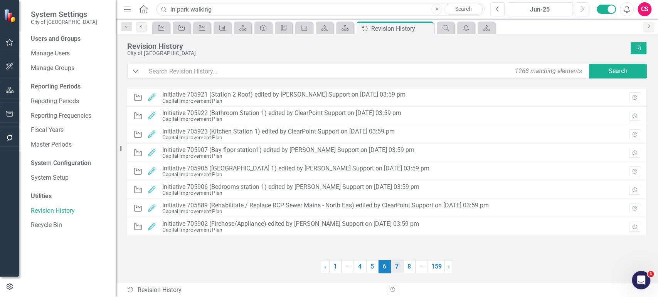
click at [396, 267] on link "7" at bounding box center [397, 266] width 12 height 13
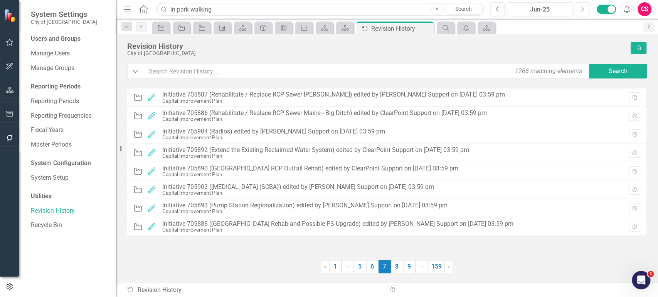
click at [396, 267] on link "8" at bounding box center [397, 266] width 12 height 13
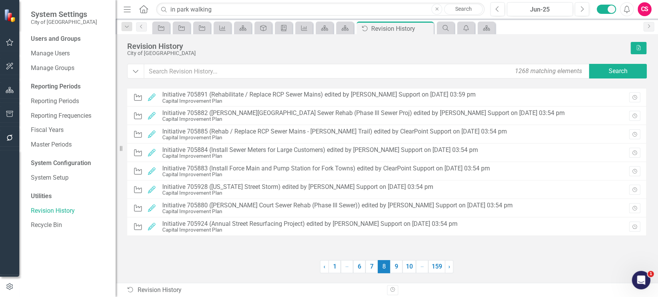
click at [396, 267] on link "9" at bounding box center [396, 266] width 12 height 13
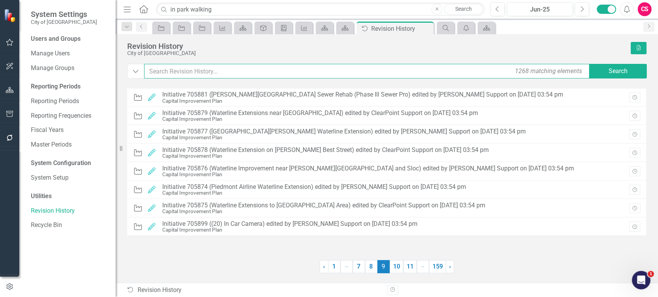
click at [171, 71] on input "text" at bounding box center [367, 71] width 446 height 15
type input "chevy"
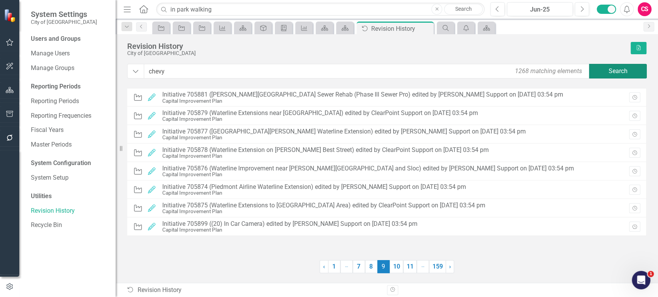
drag, startPoint x: 604, startPoint y: 74, endPoint x: 613, endPoint y: 72, distance: 8.6
click at [610, 73] on button "Search" at bounding box center [618, 71] width 58 height 15
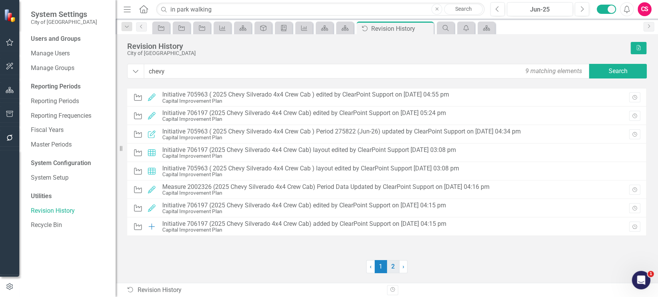
click at [392, 265] on link "2" at bounding box center [393, 266] width 12 height 13
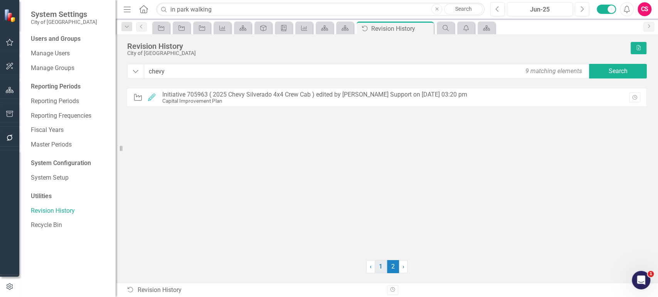
click at [379, 269] on link "1" at bounding box center [381, 266] width 12 height 13
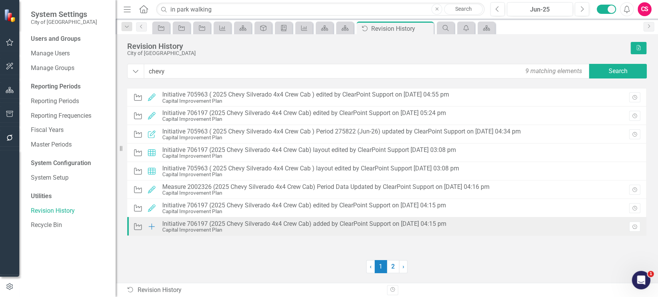
click at [344, 227] on div "Initiative 706197 (2025 Chevy Silverado 4x4 Crew Cab) added by ClearPoint Suppo…" at bounding box center [304, 224] width 284 height 7
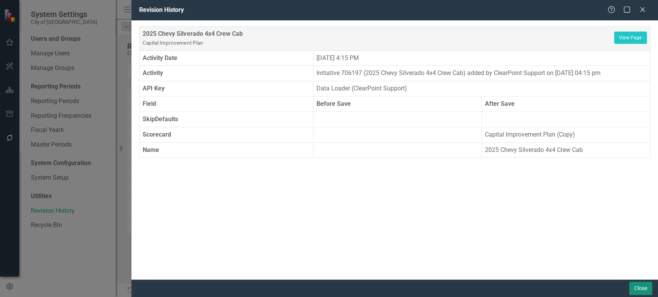
click at [632, 290] on button "Close" at bounding box center [640, 288] width 23 height 13
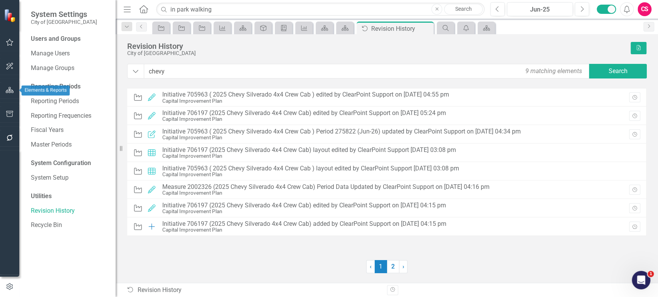
click at [4, 94] on button "button" at bounding box center [9, 90] width 17 height 16
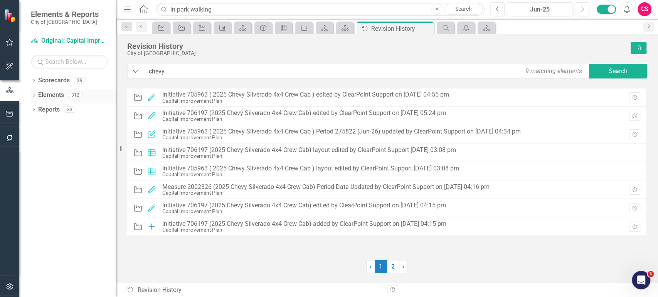
click at [54, 97] on link "Elements" at bounding box center [51, 95] width 26 height 9
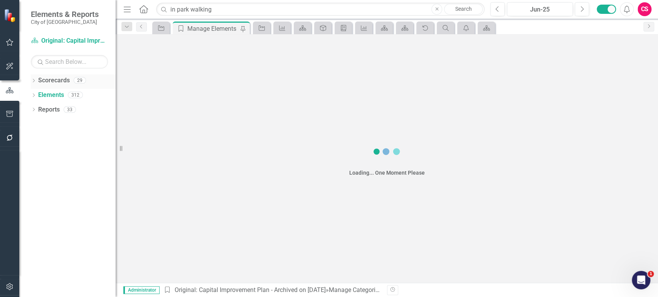
click at [32, 81] on icon "Dropdown" at bounding box center [33, 81] width 5 height 4
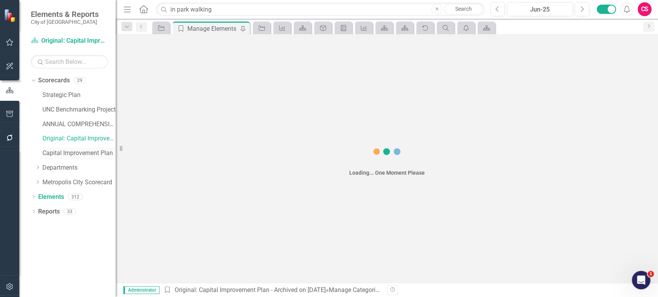
click at [56, 150] on link "Capital Improvement Plan" at bounding box center [78, 153] width 73 height 9
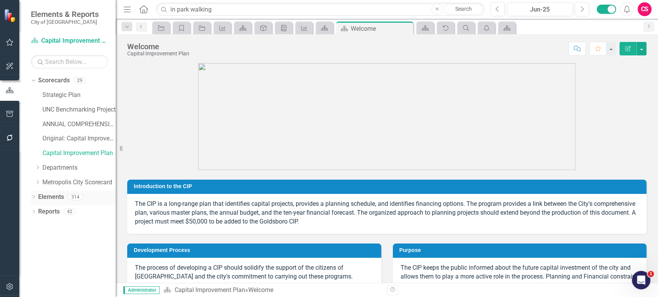
click at [58, 196] on link "Elements" at bounding box center [51, 197] width 26 height 9
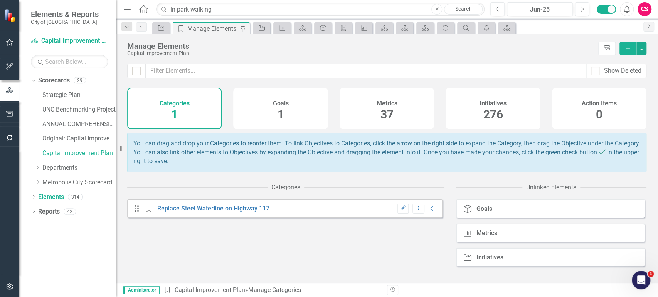
click at [465, 102] on div "Initiatives 276" at bounding box center [492, 109] width 94 height 42
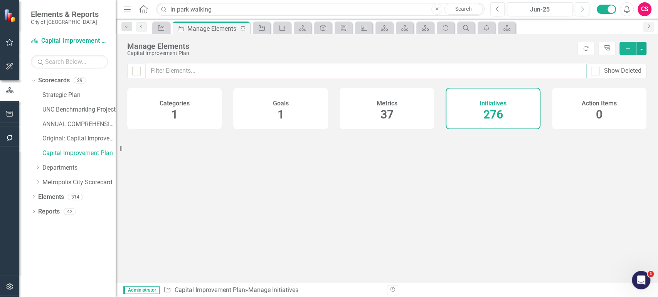
click at [405, 76] on input "text" at bounding box center [366, 71] width 440 height 14
type input "chevy"
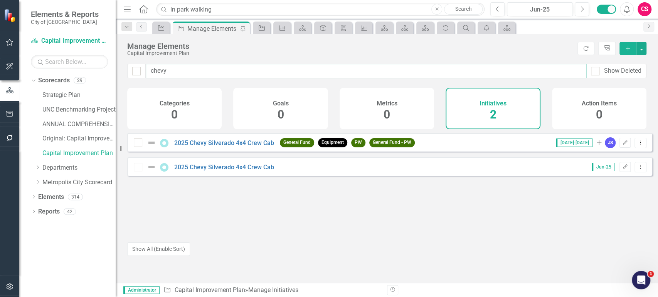
click at [150, 67] on input "chevy" at bounding box center [366, 71] width 440 height 14
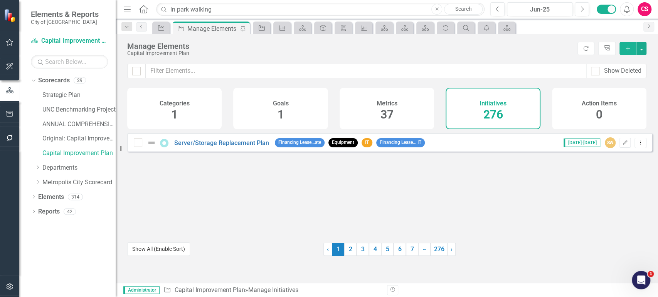
click at [177, 255] on button "Show All (Enable Sort)" at bounding box center [158, 249] width 63 height 13
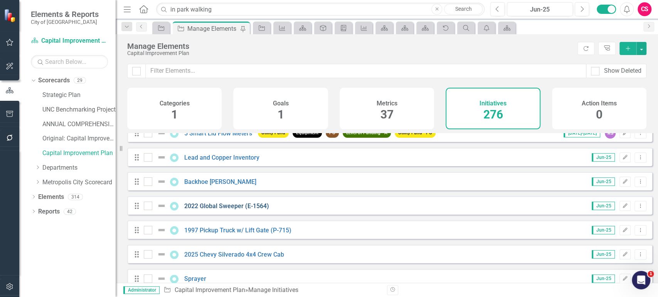
scroll to position [6516, 0]
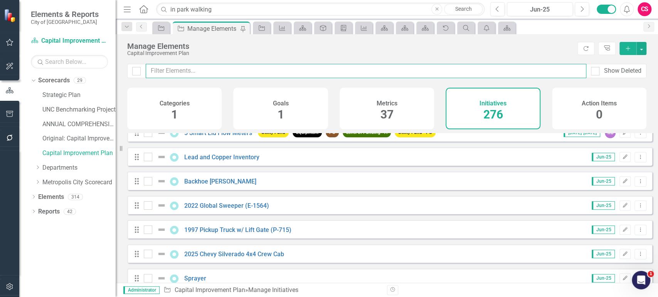
click at [173, 70] on input "text" at bounding box center [366, 71] width 440 height 14
type input "lead"
click at [179, 70] on input "lead" at bounding box center [366, 71] width 440 height 14
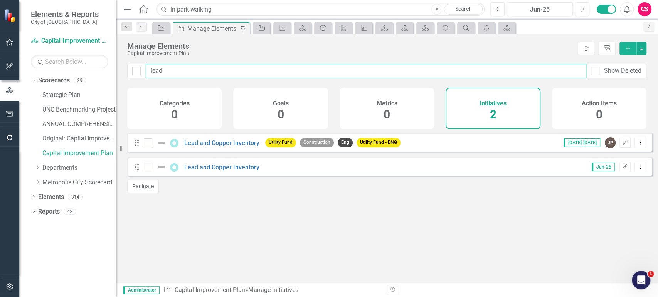
click at [157, 67] on input "lead" at bounding box center [366, 71] width 440 height 14
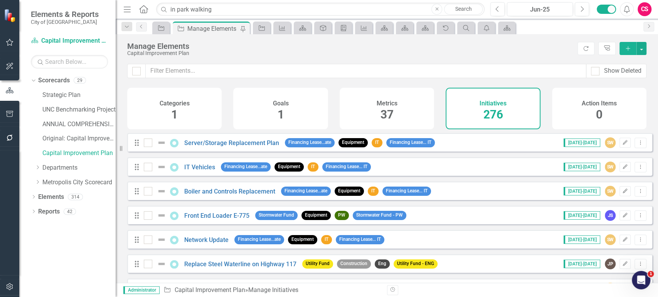
click at [10, 286] on icon "button" at bounding box center [10, 287] width 8 height 6
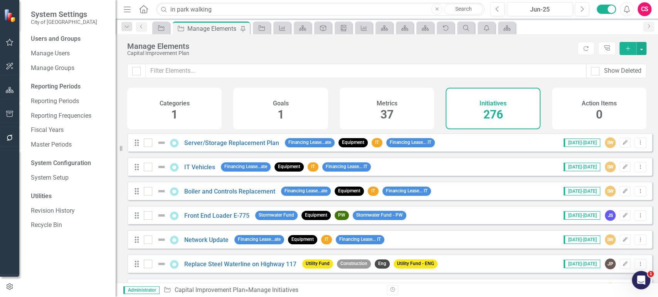
checkbox input "false"
click at [61, 205] on div "Revision History" at bounding box center [69, 211] width 77 height 13
click at [61, 211] on link "Revision History" at bounding box center [69, 211] width 77 height 9
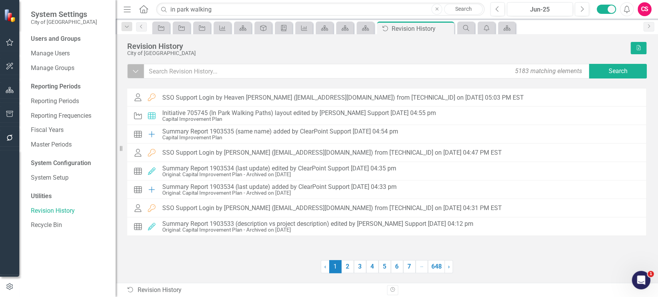
click at [132, 71] on icon "Dropdown" at bounding box center [135, 71] width 7 height 8
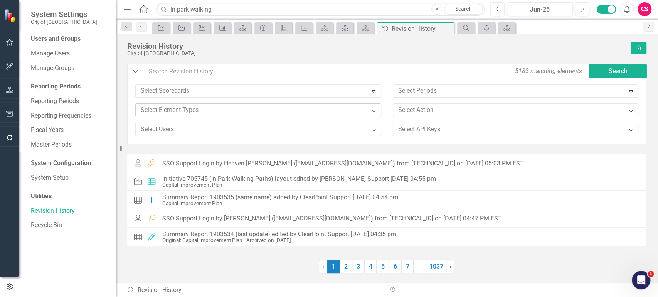
click at [182, 113] on div at bounding box center [253, 110] width 230 height 10
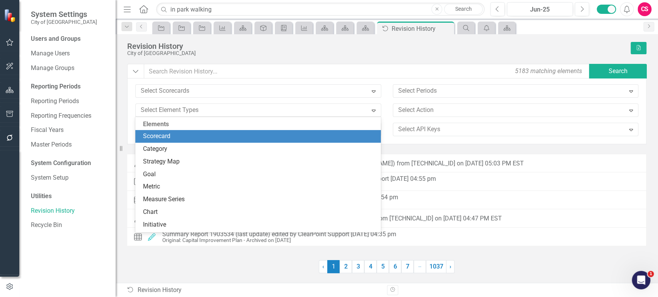
click at [175, 136] on div "Scorecard" at bounding box center [259, 136] width 233 height 9
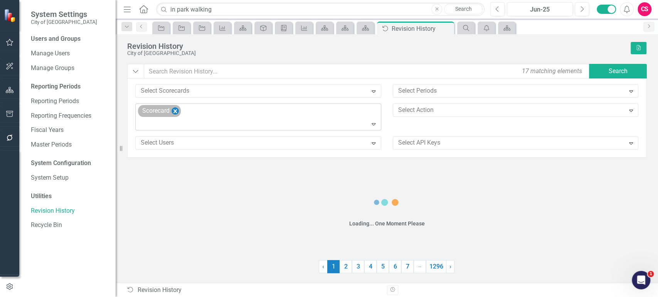
click at [176, 114] on icon "Remove Scorecard" at bounding box center [174, 112] width 7 height 10
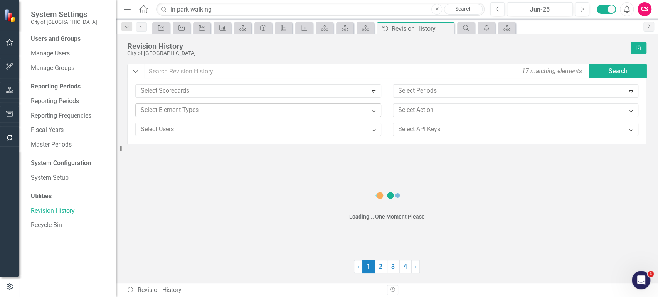
click at [179, 103] on div "Select Scorecards Expand" at bounding box center [257, 93] width 257 height 19
click at [180, 100] on div "Select Scorecards Expand" at bounding box center [257, 93] width 257 height 19
click at [185, 91] on div at bounding box center [253, 91] width 230 height 10
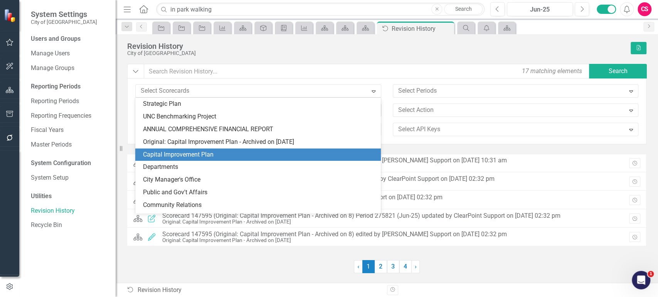
click at [171, 151] on div "Capital Improvement Plan" at bounding box center [259, 155] width 233 height 9
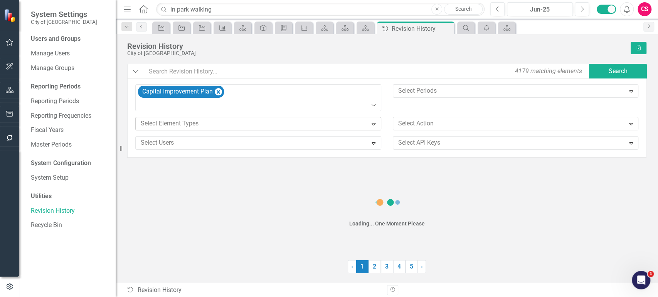
click at [176, 119] on div at bounding box center [253, 124] width 230 height 10
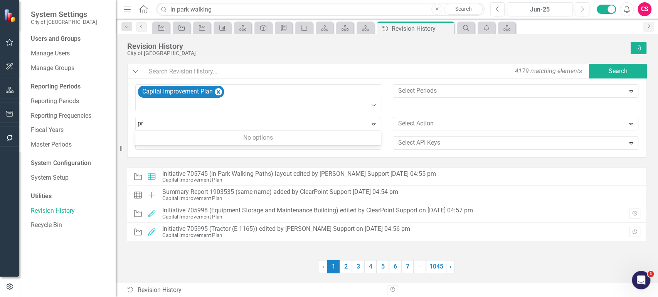
type input "p"
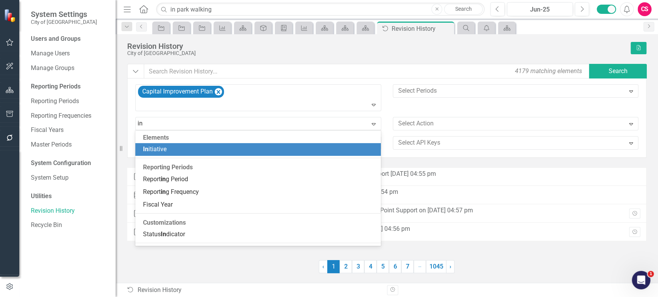
type input "ini"
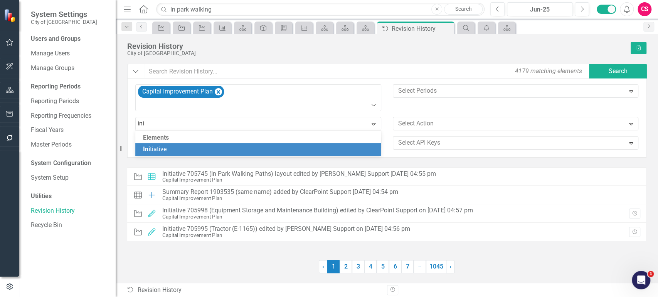
click at [168, 151] on div "Ini tiative" at bounding box center [259, 149] width 233 height 9
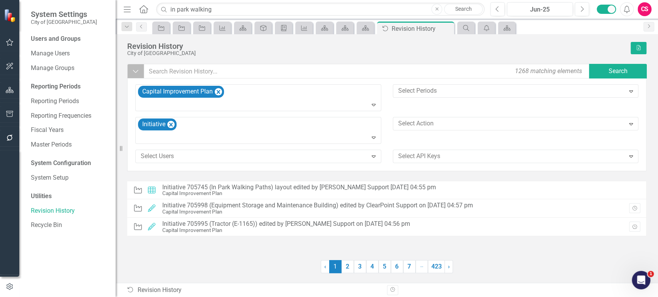
click at [138, 66] on button "Dropdown" at bounding box center [135, 71] width 17 height 15
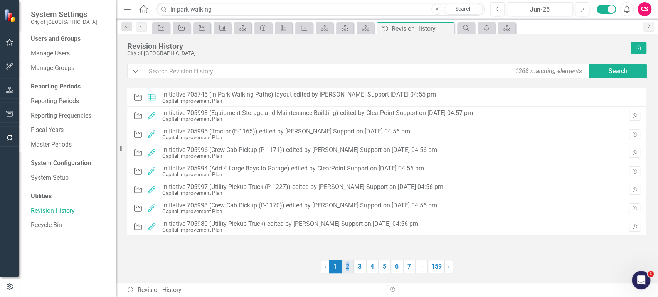
click at [349, 260] on div "Initiative Layout Initiative 705745 (In Park Walking Paths) layout edited by Cl…" at bounding box center [386, 180] width 519 height 185
click at [348, 269] on link "2" at bounding box center [347, 266] width 12 height 13
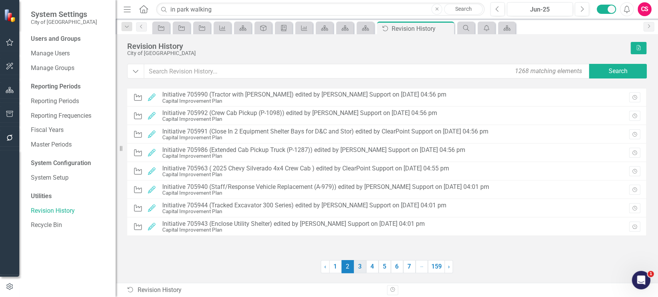
click at [361, 269] on link "3" at bounding box center [360, 266] width 12 height 13
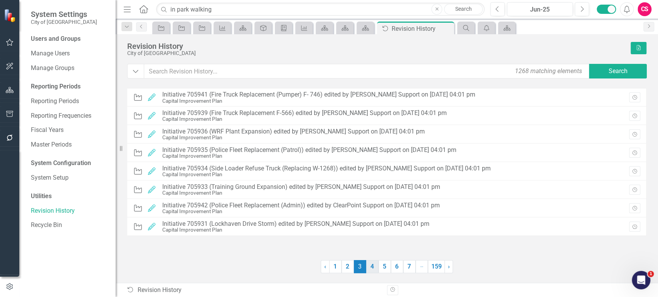
click at [374, 269] on link "4" at bounding box center [372, 266] width 12 height 13
click at [384, 269] on link "5" at bounding box center [384, 266] width 12 height 13
click at [399, 267] on link "6" at bounding box center [397, 266] width 12 height 13
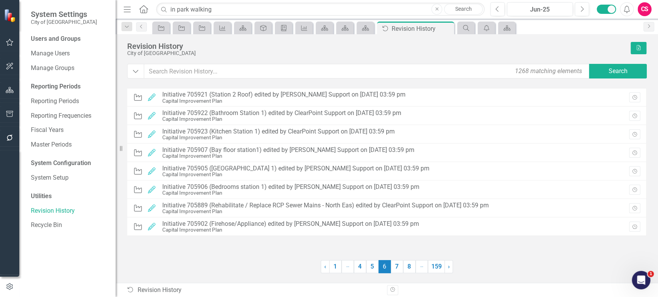
click at [399, 267] on link "7" at bounding box center [397, 266] width 12 height 13
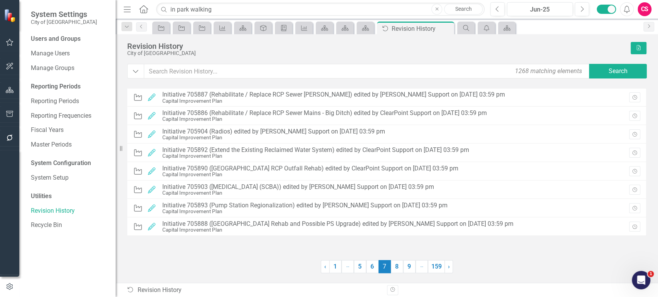
click at [399, 267] on link "8" at bounding box center [397, 266] width 12 height 13
click at [403, 267] on link "9" at bounding box center [409, 266] width 12 height 13
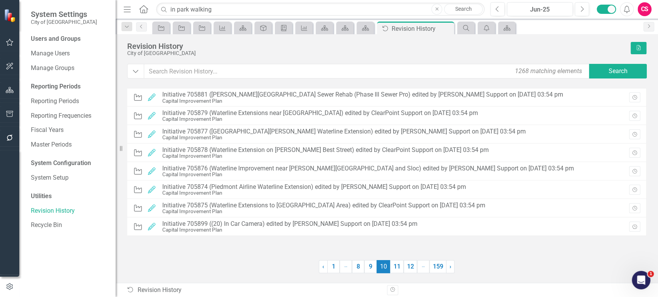
click at [399, 267] on link "11" at bounding box center [396, 266] width 13 height 13
click at [403, 267] on link "12" at bounding box center [409, 266] width 13 height 13
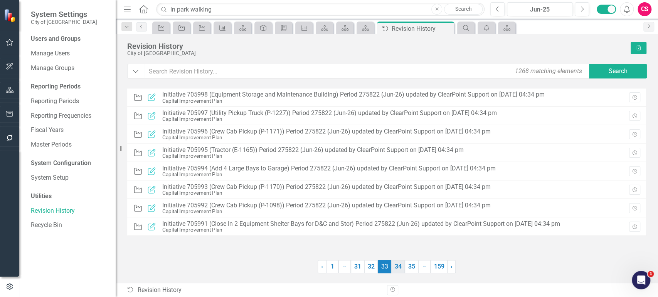
click at [403, 270] on link "34" at bounding box center [397, 266] width 13 height 13
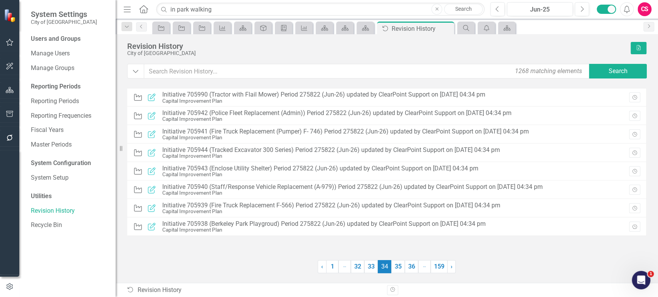
click at [403, 270] on link "35" at bounding box center [397, 266] width 13 height 13
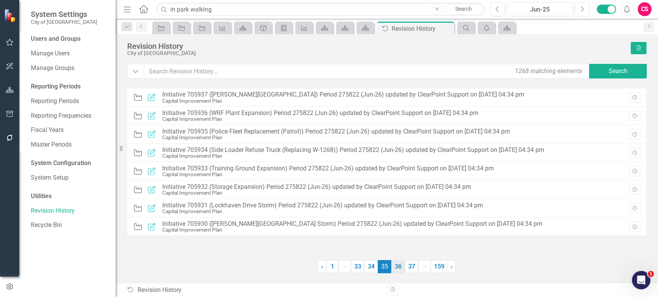
click at [401, 269] on link "36" at bounding box center [397, 266] width 13 height 13
click at [401, 269] on link "37" at bounding box center [397, 266] width 13 height 13
click at [401, 269] on link "38" at bounding box center [397, 266] width 13 height 13
click at [401, 269] on link "39" at bounding box center [397, 266] width 13 height 13
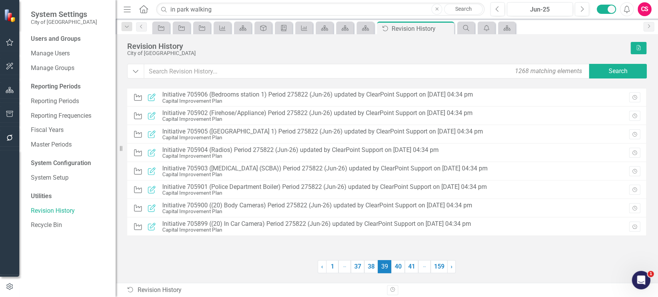
click at [401, 269] on link "40" at bounding box center [397, 266] width 13 height 13
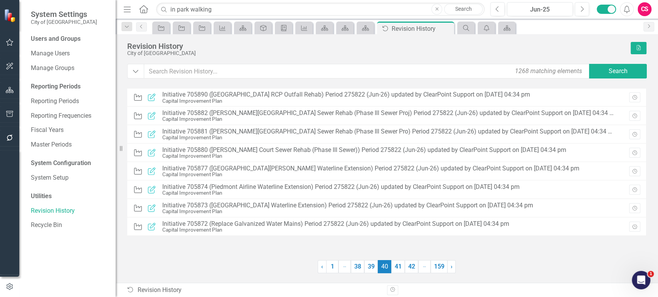
click at [401, 269] on link "41" at bounding box center [397, 266] width 13 height 13
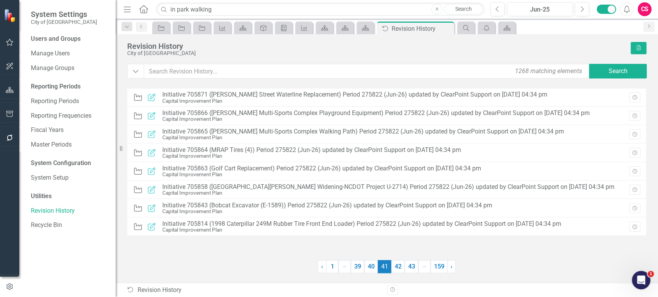
click at [401, 269] on link "42" at bounding box center [397, 266] width 13 height 13
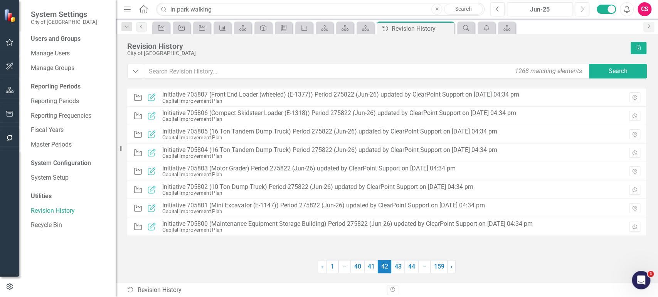
click at [401, 269] on link "43" at bounding box center [397, 266] width 13 height 13
click at [401, 269] on link "44" at bounding box center [397, 266] width 13 height 13
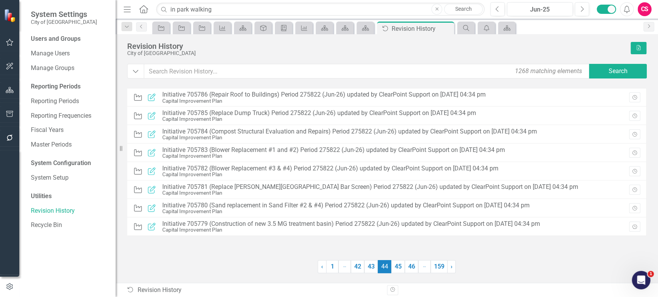
click at [401, 269] on link "45" at bounding box center [397, 266] width 13 height 13
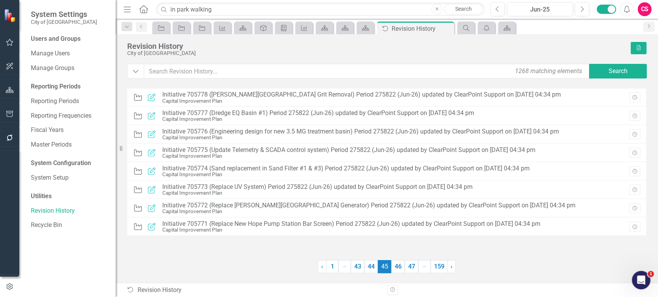
click at [401, 269] on link "46" at bounding box center [397, 266] width 13 height 13
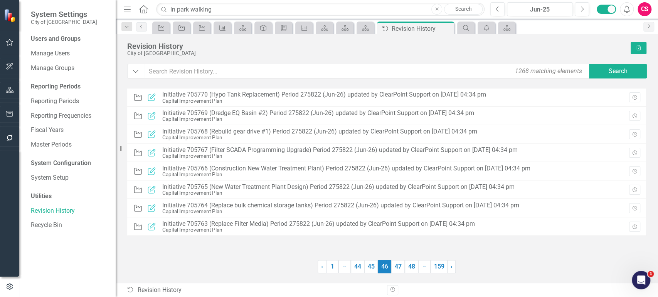
click at [401, 269] on link "47" at bounding box center [397, 266] width 13 height 13
click at [401, 269] on link "48" at bounding box center [397, 266] width 13 height 13
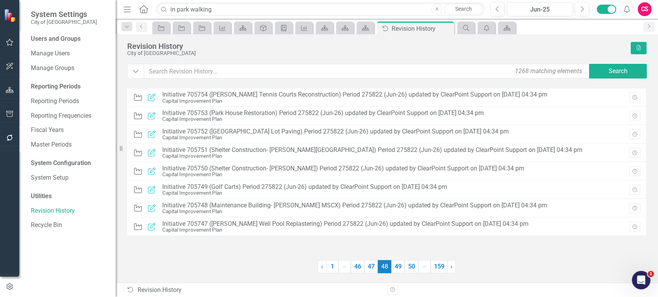
click at [401, 269] on link "49" at bounding box center [397, 266] width 13 height 13
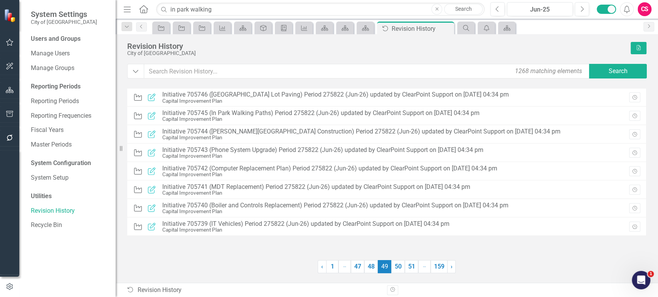
click at [401, 269] on link "50" at bounding box center [397, 266] width 13 height 13
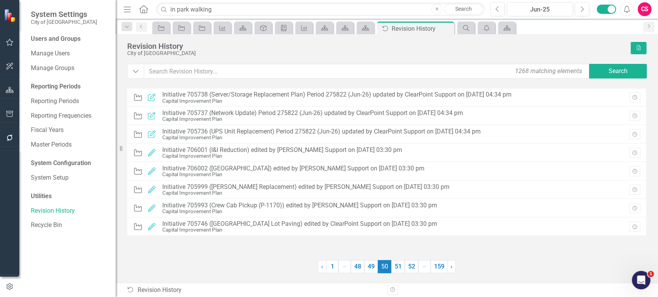
click at [401, 269] on link "51" at bounding box center [397, 266] width 13 height 13
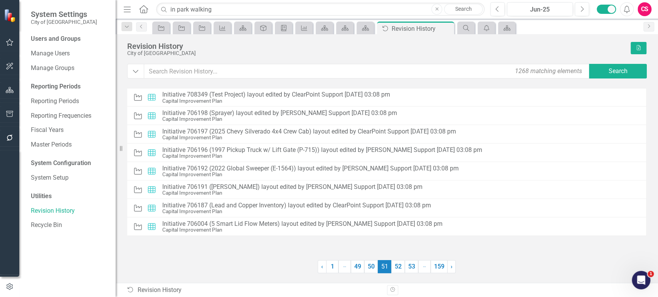
click at [401, 269] on link "52" at bounding box center [397, 266] width 13 height 13
click at [401, 269] on link "53" at bounding box center [397, 266] width 13 height 13
click at [401, 269] on link "54" at bounding box center [397, 266] width 13 height 13
click at [401, 269] on link "55" at bounding box center [397, 266] width 13 height 13
click at [401, 269] on link "56" at bounding box center [397, 266] width 13 height 13
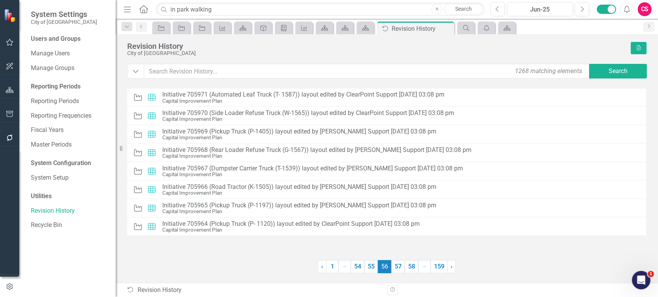
click at [401, 269] on link "57" at bounding box center [397, 266] width 13 height 13
click at [401, 269] on link "58" at bounding box center [397, 266] width 13 height 13
click at [401, 269] on link "59" at bounding box center [397, 266] width 13 height 13
click at [401, 269] on link "60" at bounding box center [397, 266] width 13 height 13
click at [401, 269] on link "61" at bounding box center [397, 266] width 13 height 13
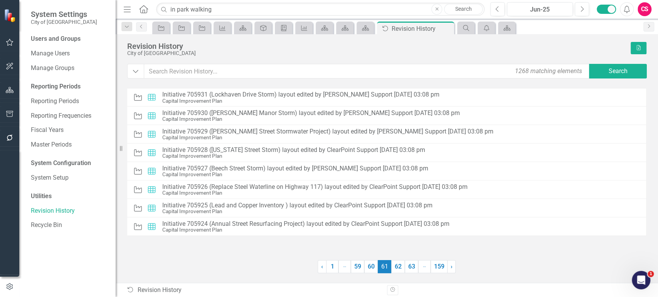
click at [401, 269] on link "62" at bounding box center [397, 266] width 13 height 13
click at [401, 269] on link "63" at bounding box center [397, 266] width 13 height 13
click at [401, 269] on link "64" at bounding box center [397, 266] width 13 height 13
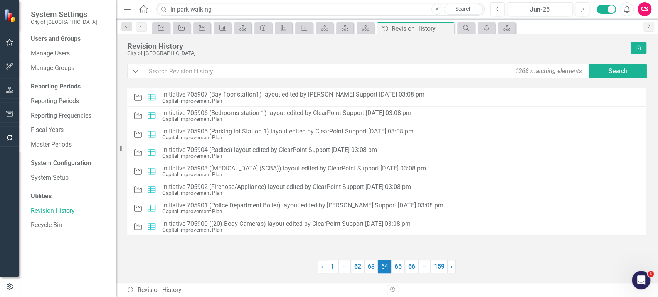
click at [401, 269] on link "65" at bounding box center [397, 266] width 13 height 13
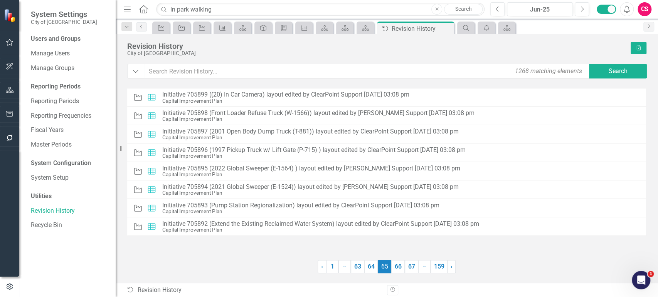
click at [401, 269] on link "66" at bounding box center [397, 266] width 13 height 13
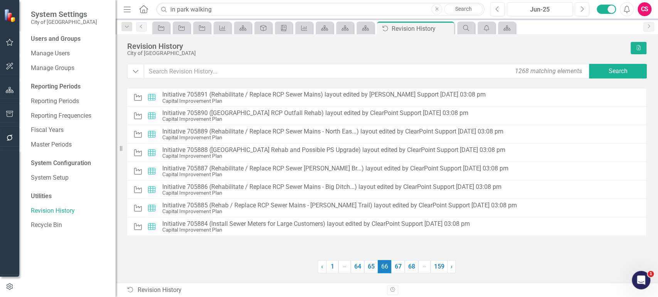
click at [401, 269] on link "67" at bounding box center [397, 266] width 13 height 13
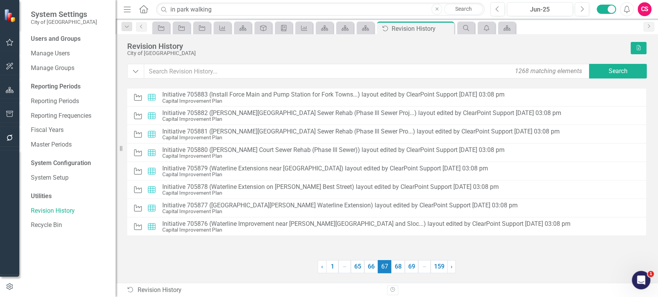
click at [401, 269] on link "68" at bounding box center [397, 266] width 13 height 13
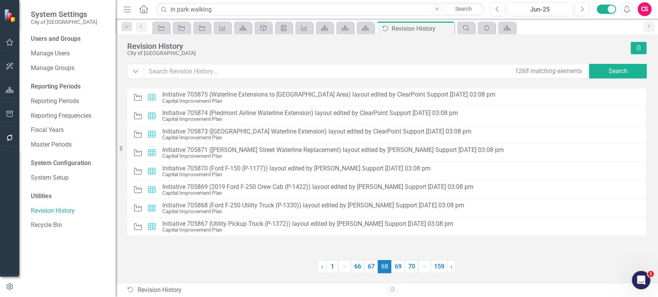
click at [401, 269] on link "69" at bounding box center [397, 266] width 13 height 13
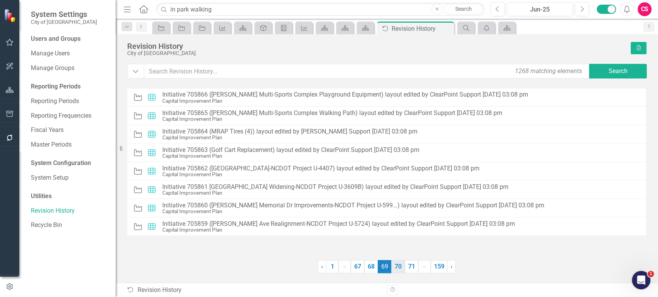
click at [399, 269] on link "70" at bounding box center [397, 266] width 13 height 13
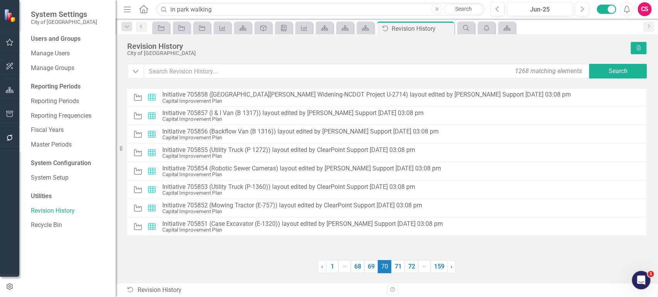
click at [399, 269] on link "71" at bounding box center [397, 266] width 13 height 13
click at [399, 269] on link "72" at bounding box center [397, 266] width 13 height 13
